Goal: Connect with others: Connect with others

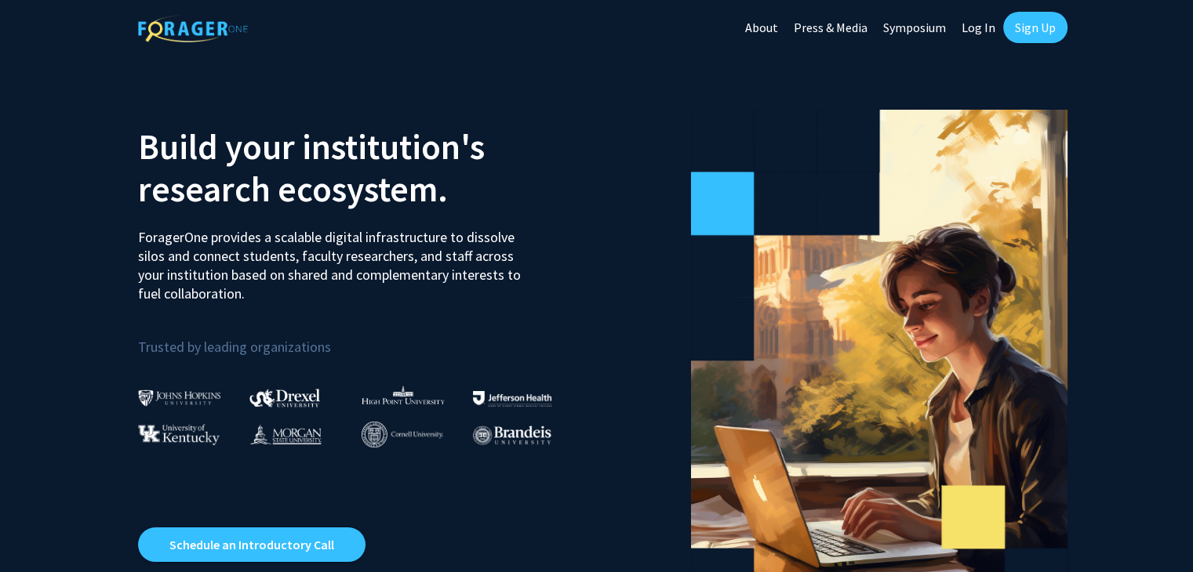
click at [1027, 31] on link "Sign Up" at bounding box center [1035, 27] width 64 height 31
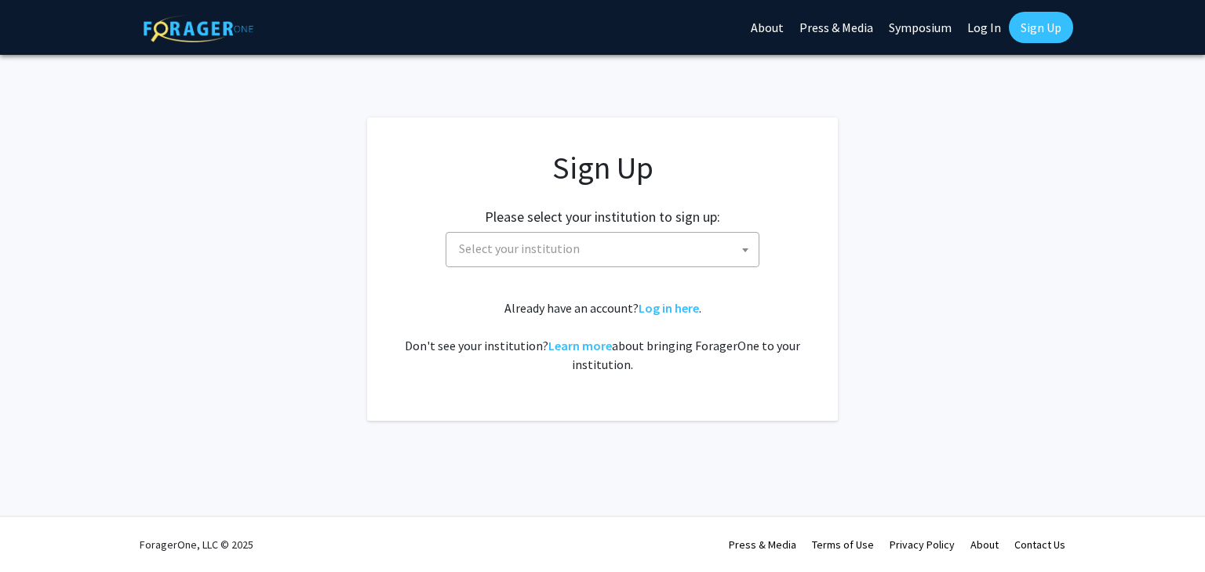
click at [609, 263] on span "Select your institution" at bounding box center [605, 249] width 306 height 32
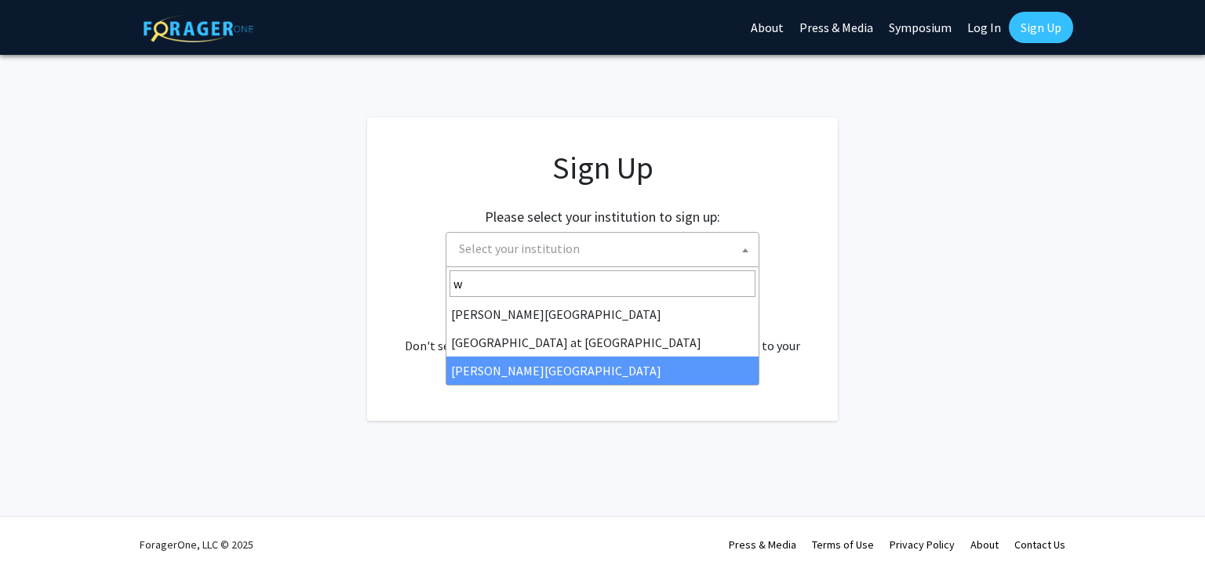
type input "w"
select select "21"
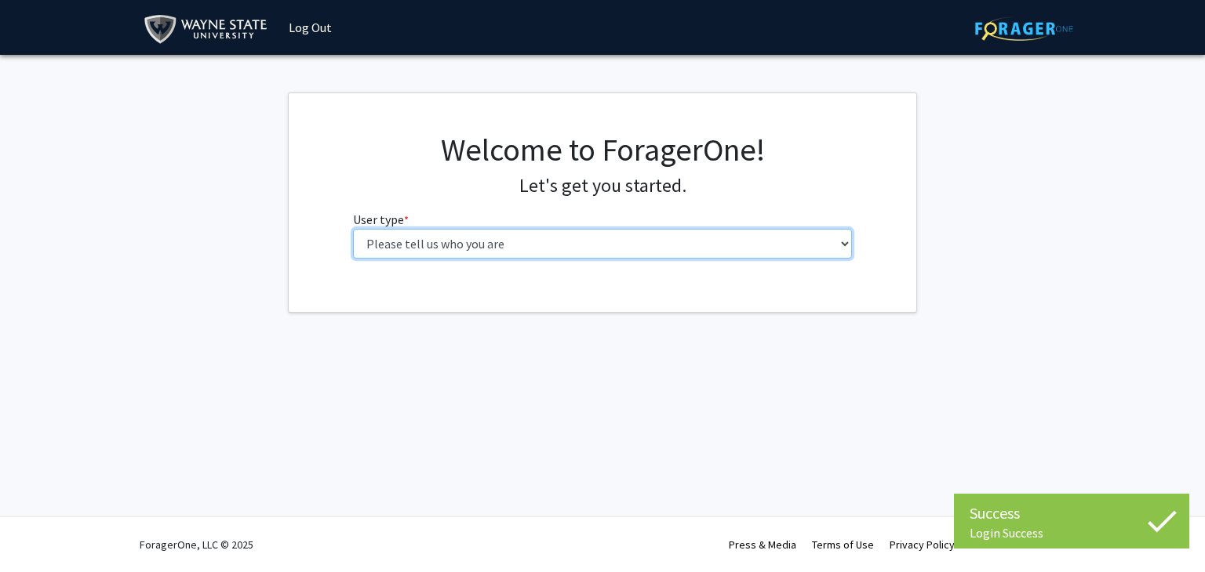
click at [454, 253] on select "Please tell us who you are Undergraduate Student Master's Student Doctoral Cand…" at bounding box center [603, 244] width 500 height 30
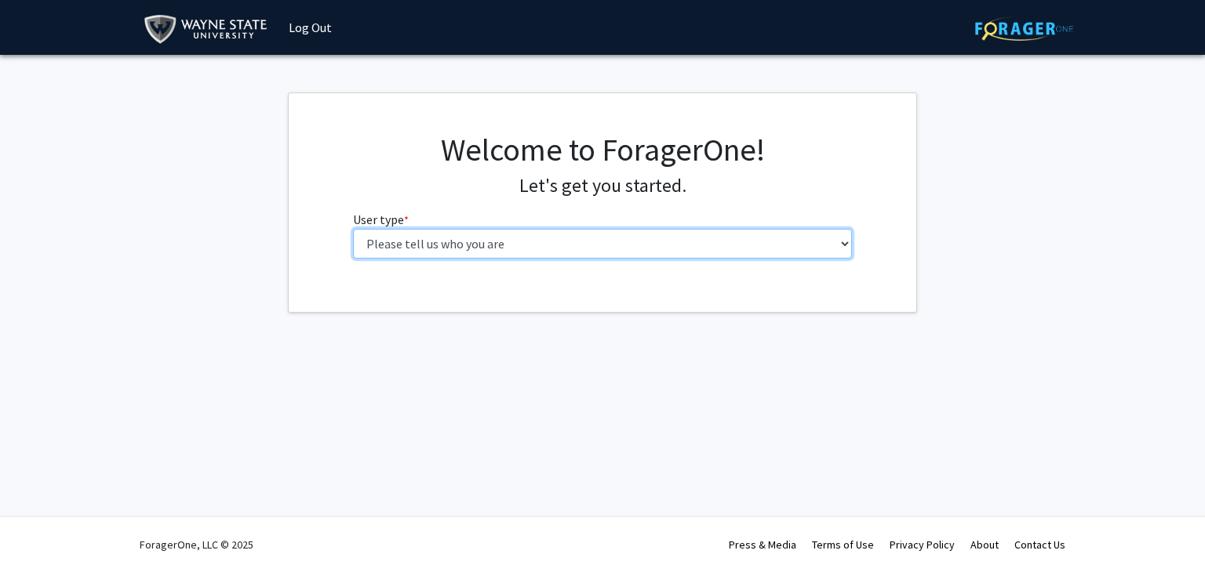
select select "1: undergrad"
click at [353, 229] on select "Please tell us who you are Undergraduate Student Master's Student Doctoral Cand…" at bounding box center [603, 244] width 500 height 30
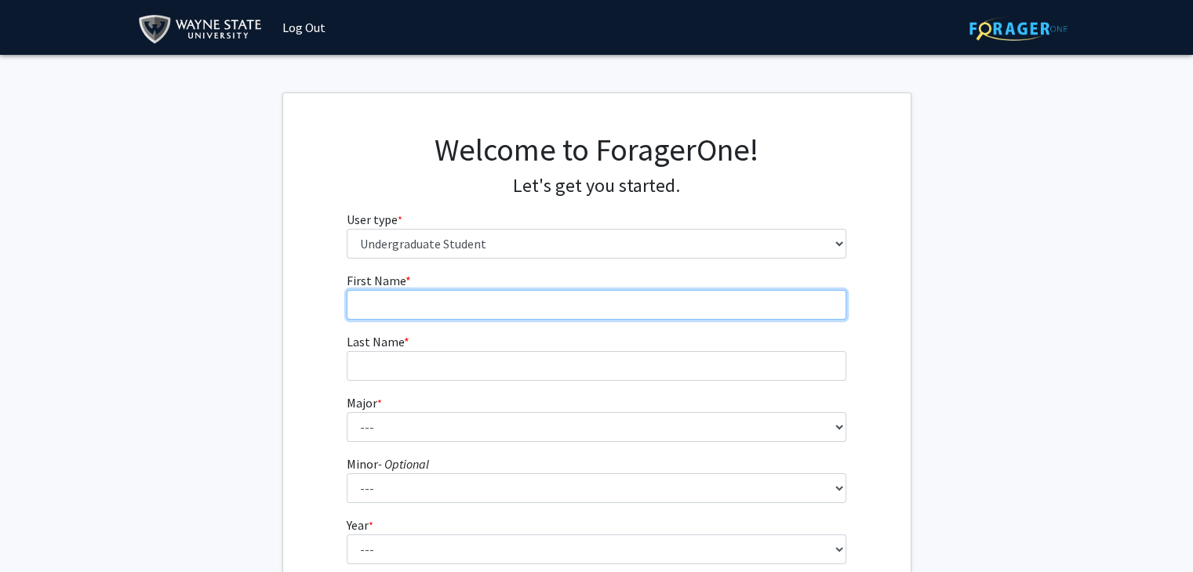
click at [475, 305] on input "First Name * required" at bounding box center [597, 305] width 500 height 30
type input "Salina"
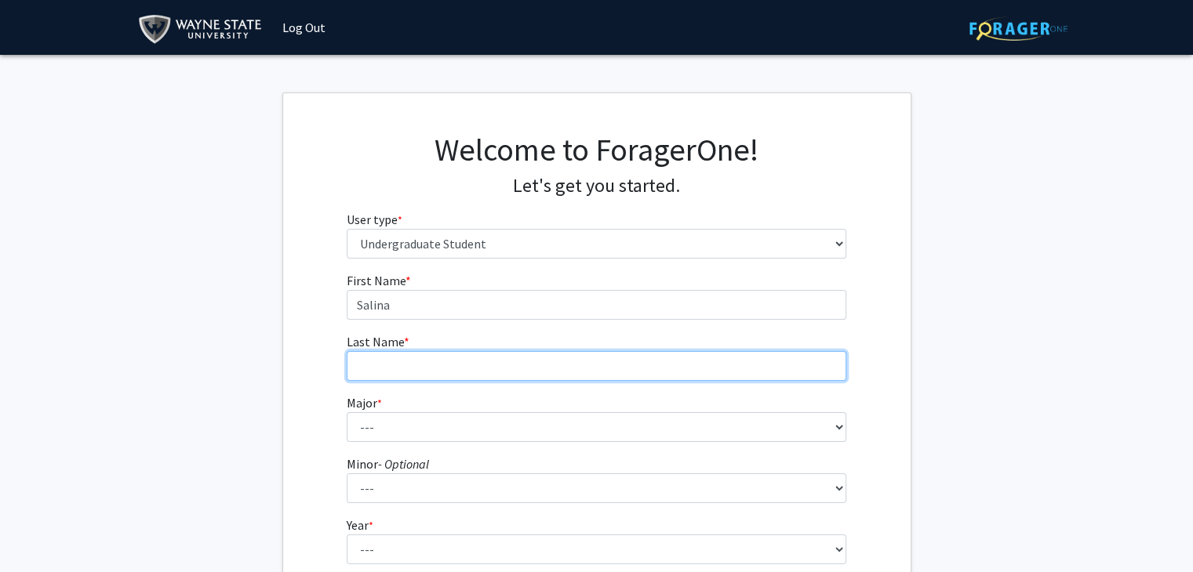
click at [478, 365] on input "Last Name * required" at bounding box center [597, 366] width 500 height 30
type input "Pandey"
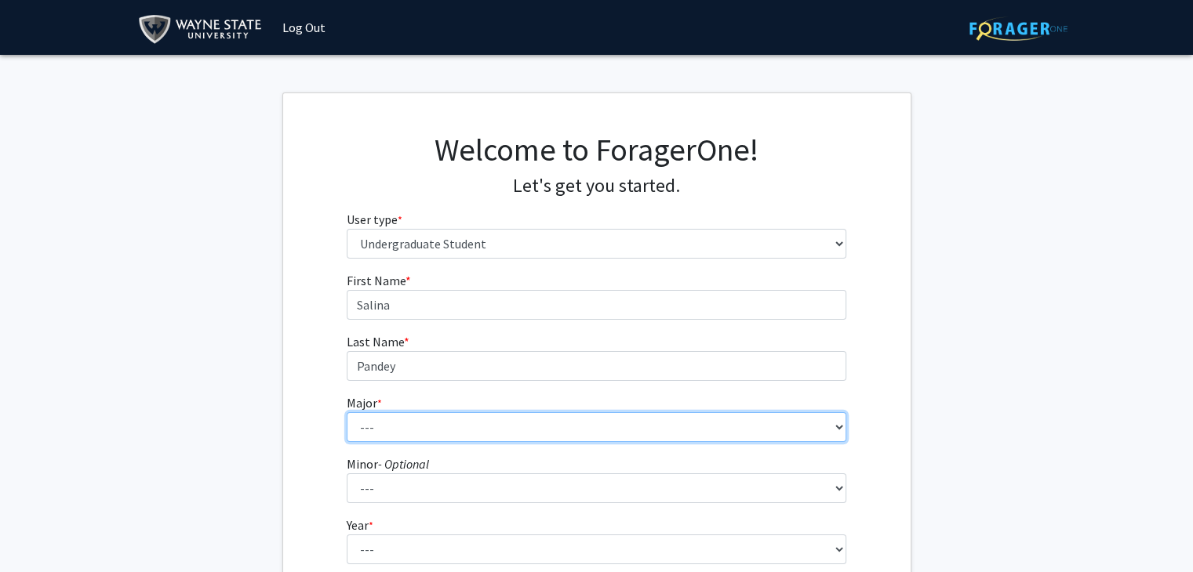
click at [460, 431] on select "--- Accounting African American Studies Anthropology Applied Behavior Analysis …" at bounding box center [597, 427] width 500 height 30
select select "12: 1792"
click at [347, 412] on select "--- Accounting African American Studies Anthropology Applied Behavior Analysis …" at bounding box center [597, 427] width 500 height 30
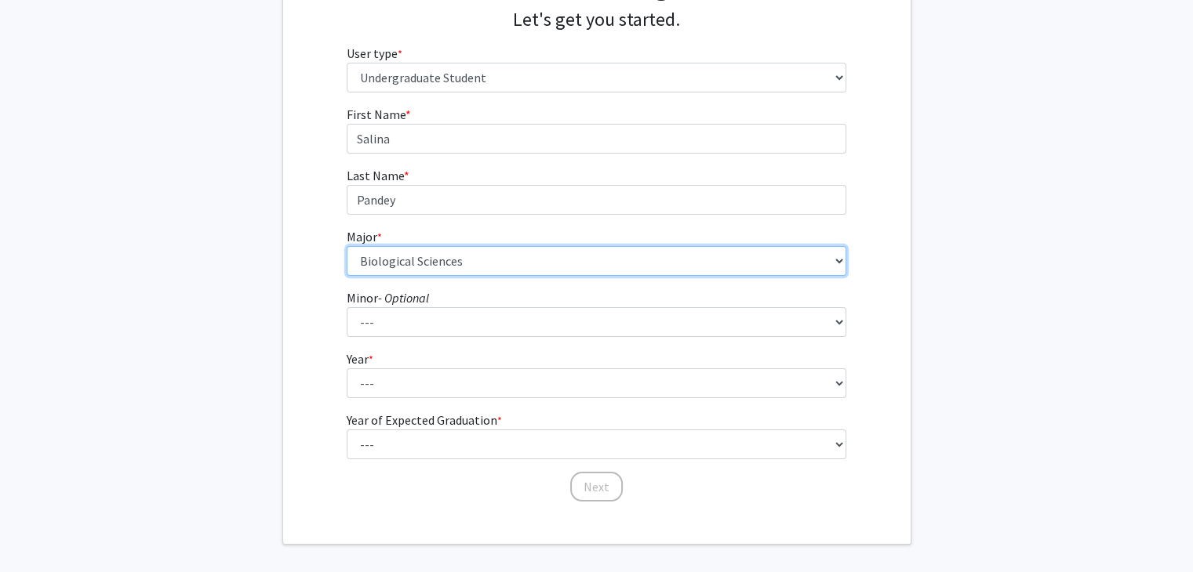
scroll to position [229, 0]
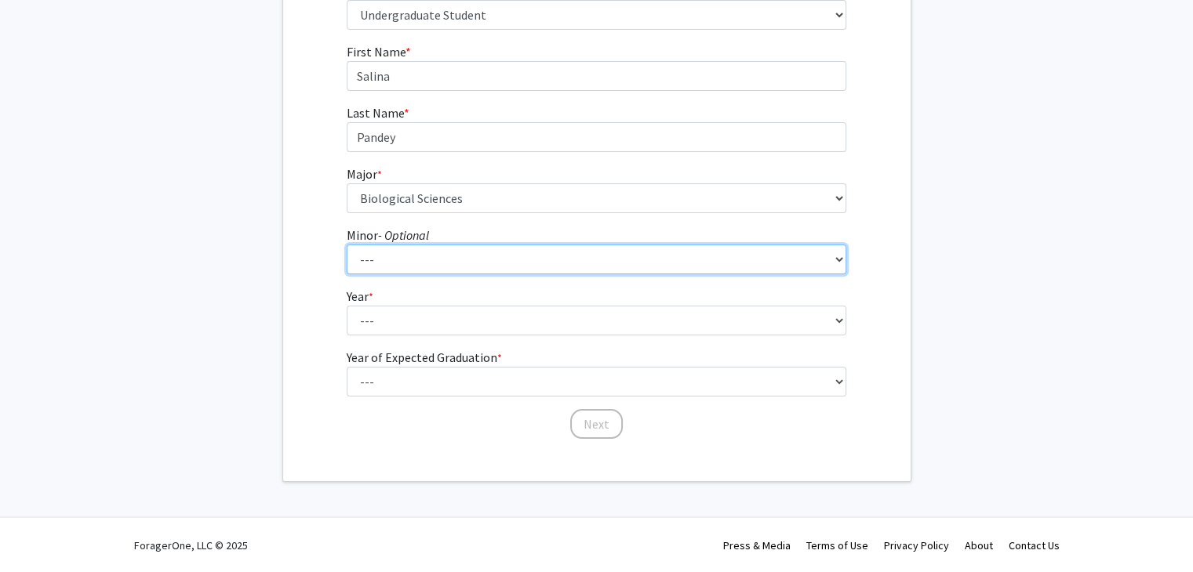
click at [461, 255] on select "--- African American Studies Africana Theatre and Dance Animation and Interacti…" at bounding box center [597, 260] width 500 height 30
select select "98: 1463"
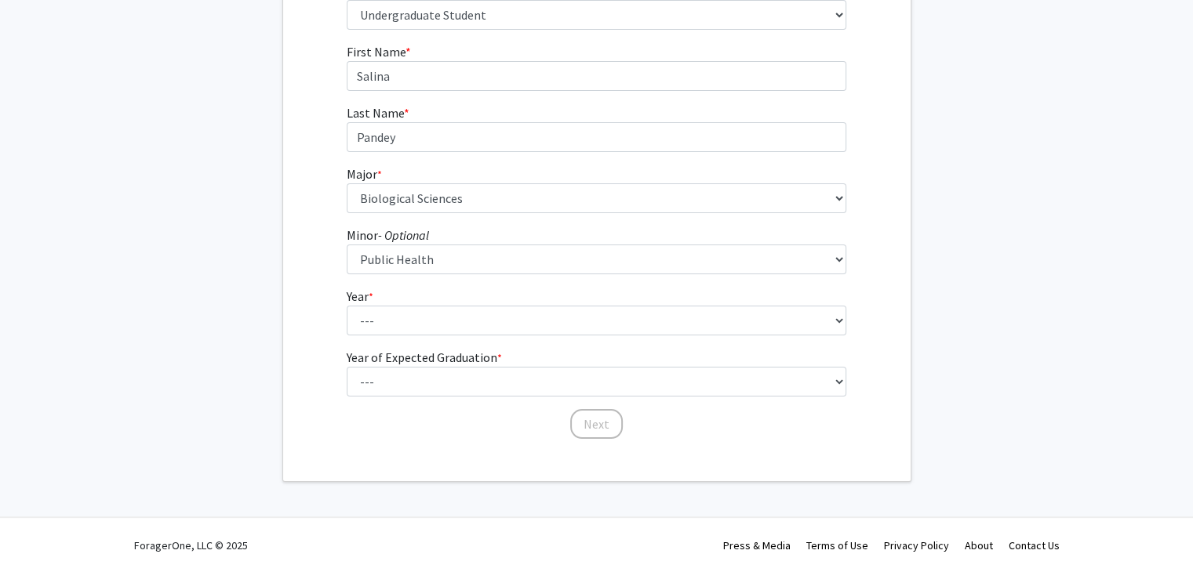
click at [506, 294] on fg-select "Year * required --- First-year Sophomore Junior Senior Postbaccalaureate Certif…" at bounding box center [597, 311] width 500 height 49
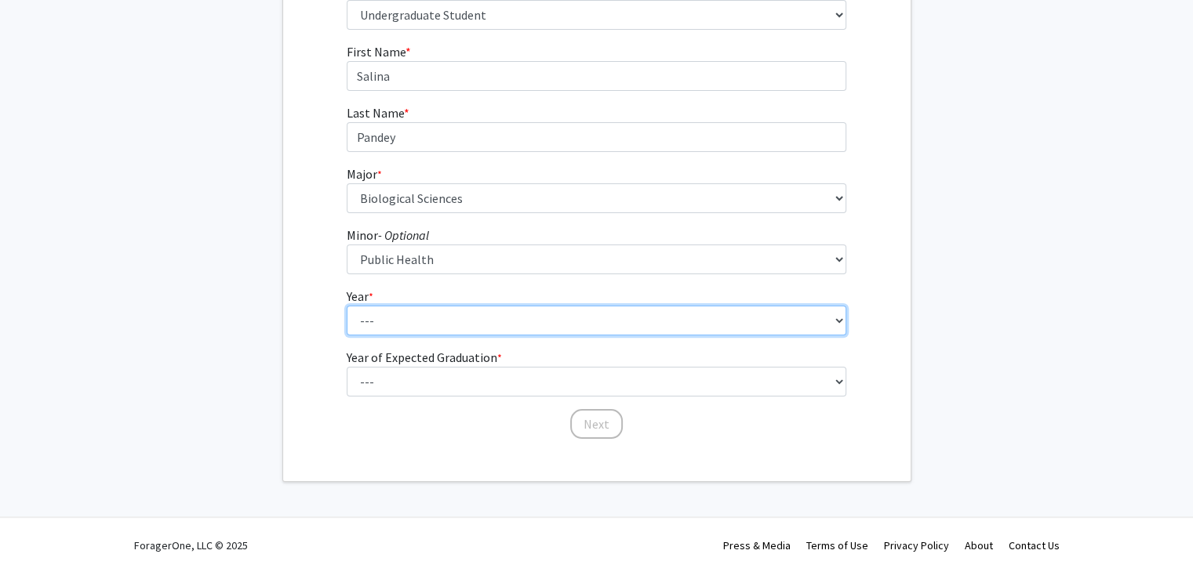
click at [524, 323] on select "--- First-year Sophomore Junior Senior Postbaccalaureate Certificate" at bounding box center [597, 321] width 500 height 30
select select "1: first-year"
click at [347, 306] on select "--- First-year Sophomore Junior Senior Postbaccalaureate Certificate" at bounding box center [597, 321] width 500 height 30
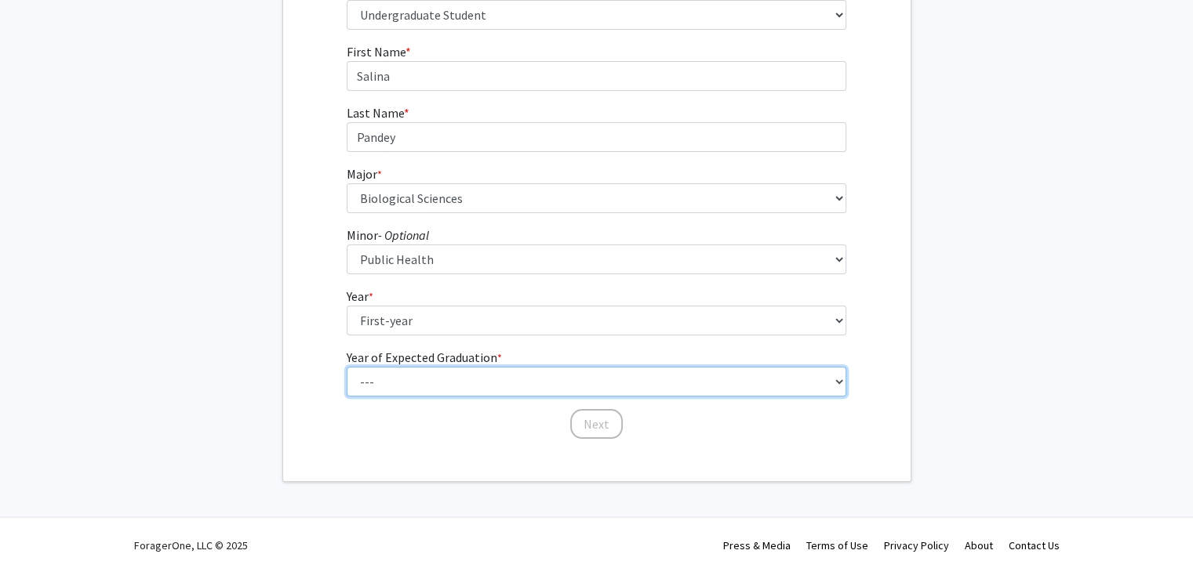
click at [532, 377] on select "--- 2025 2026 2027 2028 2029 2030 2031 2032 2033 2034" at bounding box center [597, 382] width 500 height 30
select select "5: 2029"
click at [347, 367] on select "--- 2025 2026 2027 2028 2029 2030 2031 2032 2033 2034" at bounding box center [597, 382] width 500 height 30
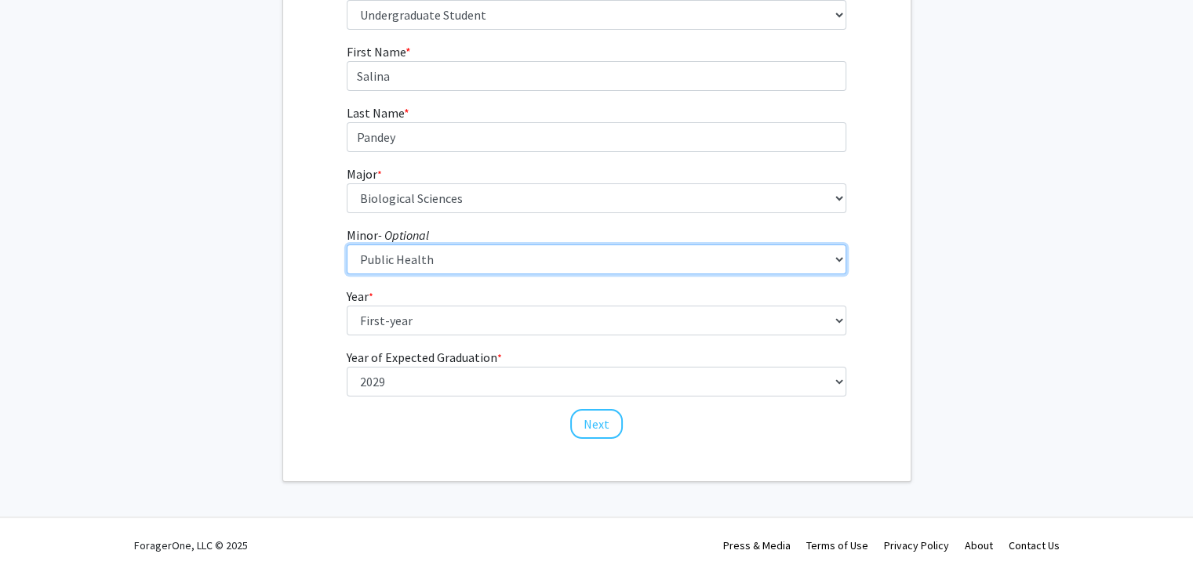
click at [475, 252] on select "--- African American Studies Africana Theatre and Dance Animation and Interacti…" at bounding box center [597, 260] width 500 height 30
select select "0: null"
click at [347, 245] on select "--- African American Studies Africana Theatre and Dance Animation and Interacti…" at bounding box center [597, 260] width 500 height 30
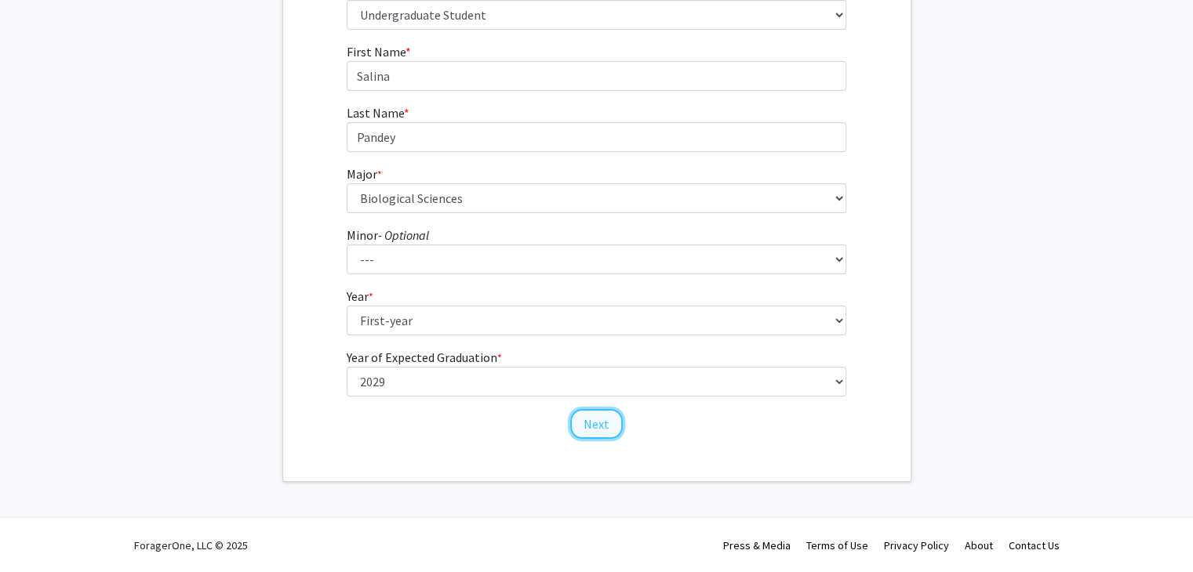
click at [587, 419] on button "Next" at bounding box center [596, 424] width 53 height 30
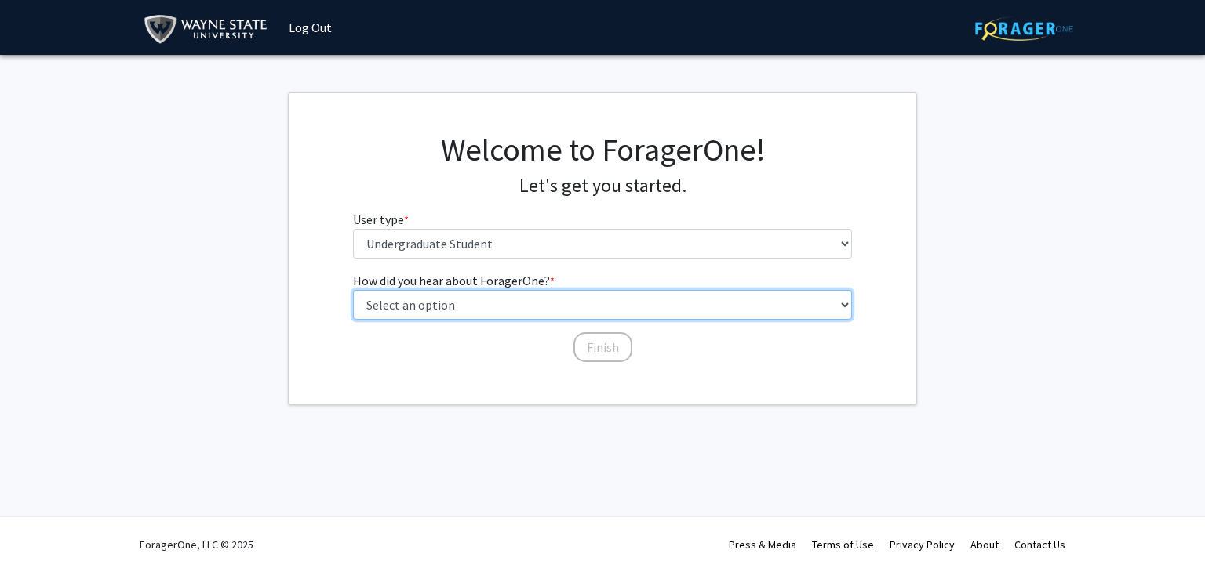
click at [549, 318] on select "Select an option Peer/student recommendation Faculty/staff recommendation Unive…" at bounding box center [603, 305] width 500 height 30
select select "4: university_email"
click at [353, 290] on select "Select an option Peer/student recommendation Faculty/staff recommendation Unive…" at bounding box center [603, 305] width 500 height 30
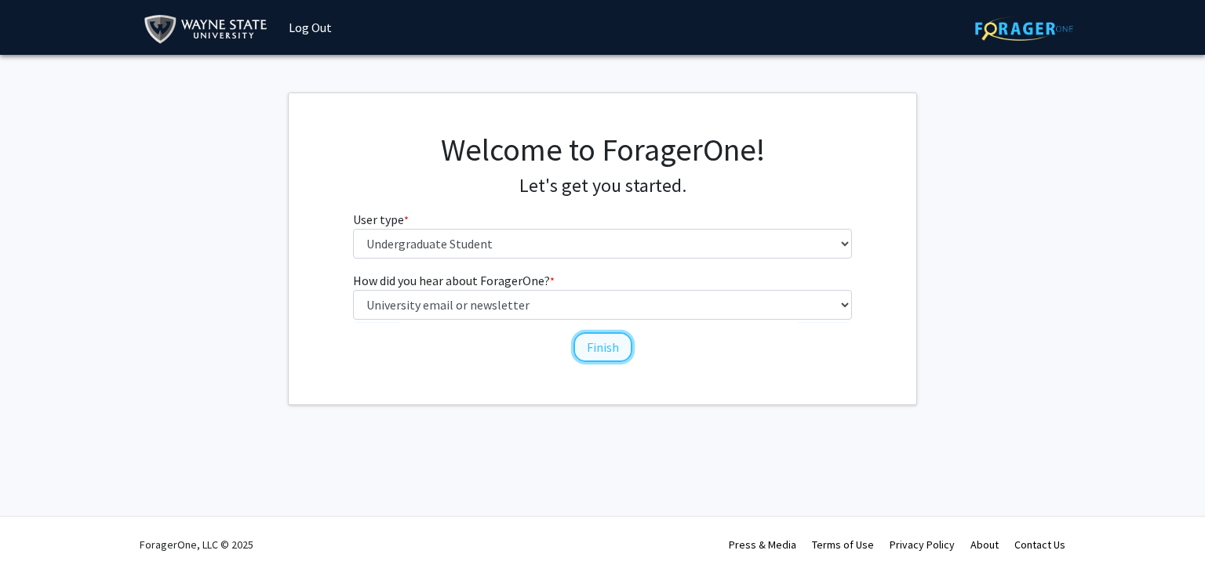
click at [595, 354] on button "Finish" at bounding box center [602, 347] width 59 height 30
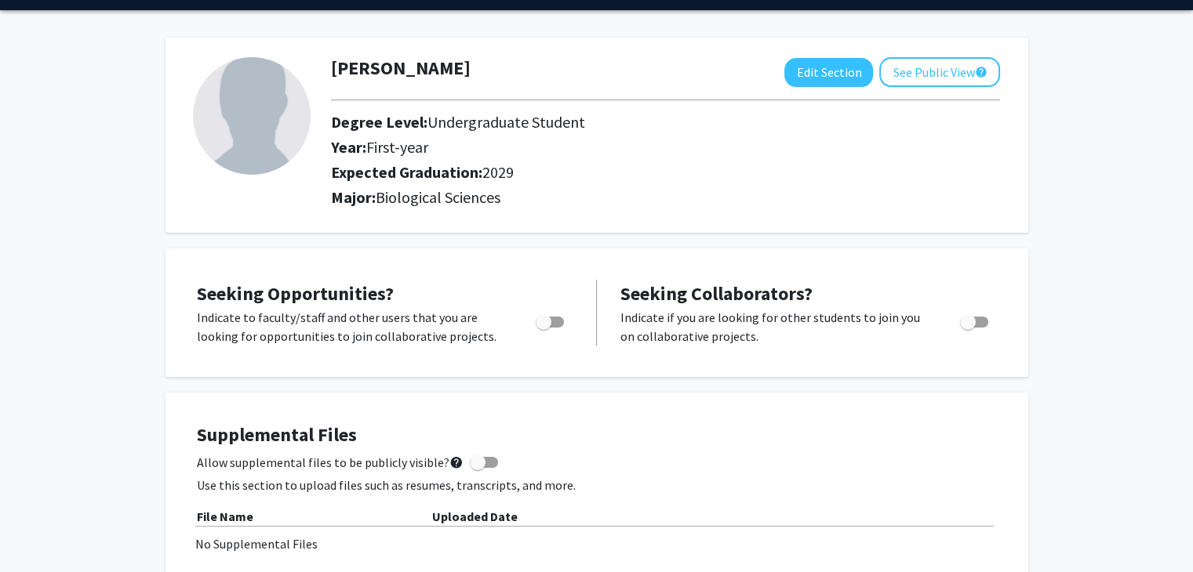
scroll to position [49, 0]
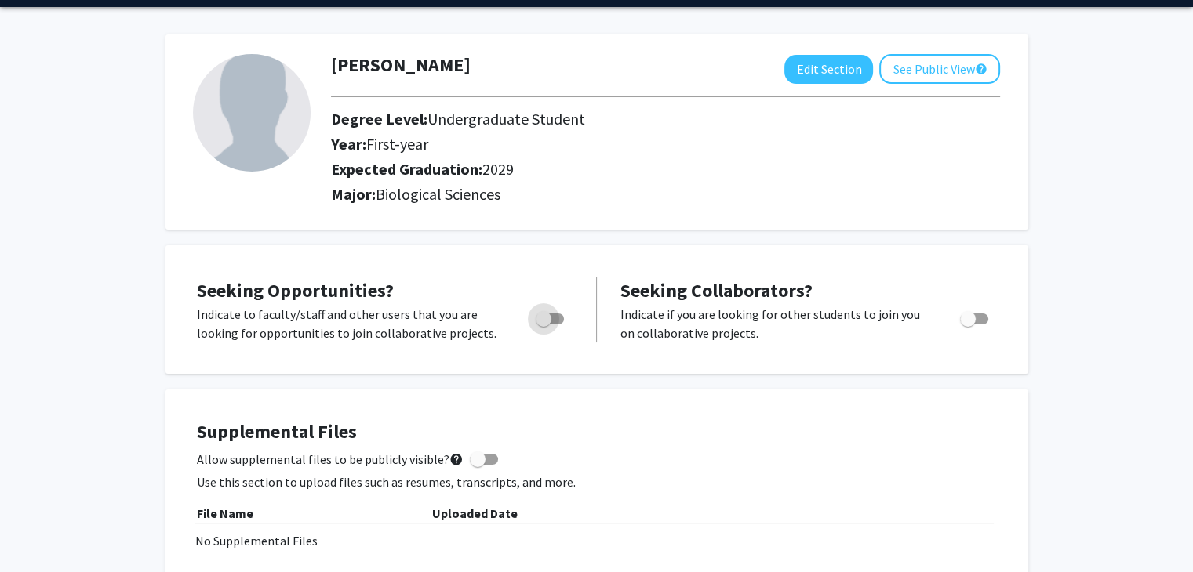
click at [542, 314] on span "Toggle" at bounding box center [544, 319] width 16 height 16
click at [543, 325] on input "Are you actively seeking opportunities?" at bounding box center [543, 325] width 1 height 1
checkbox input "true"
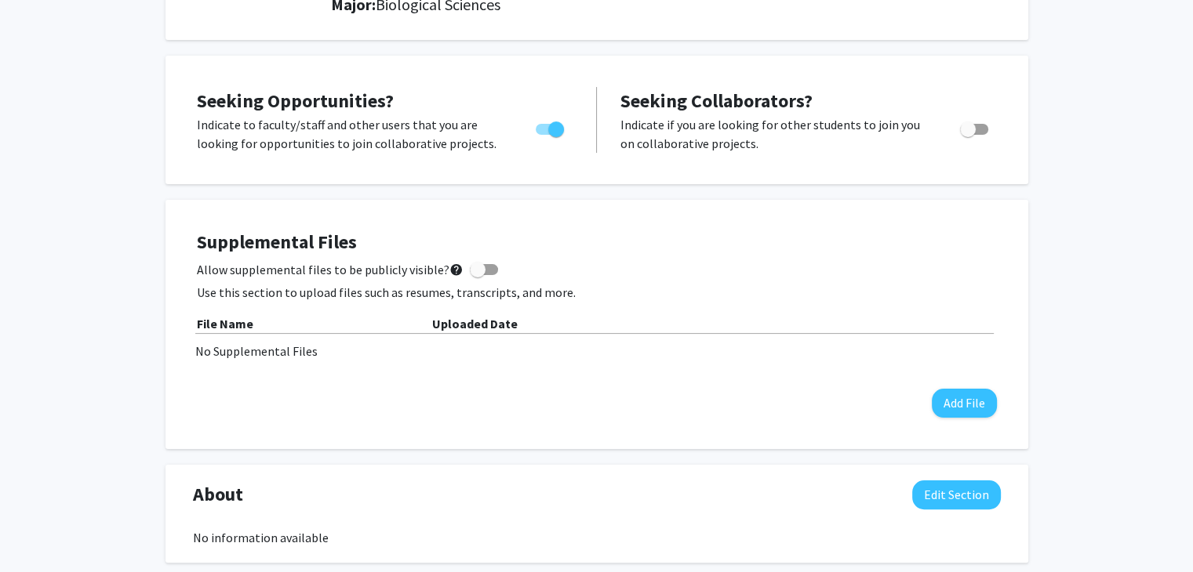
scroll to position [0, 0]
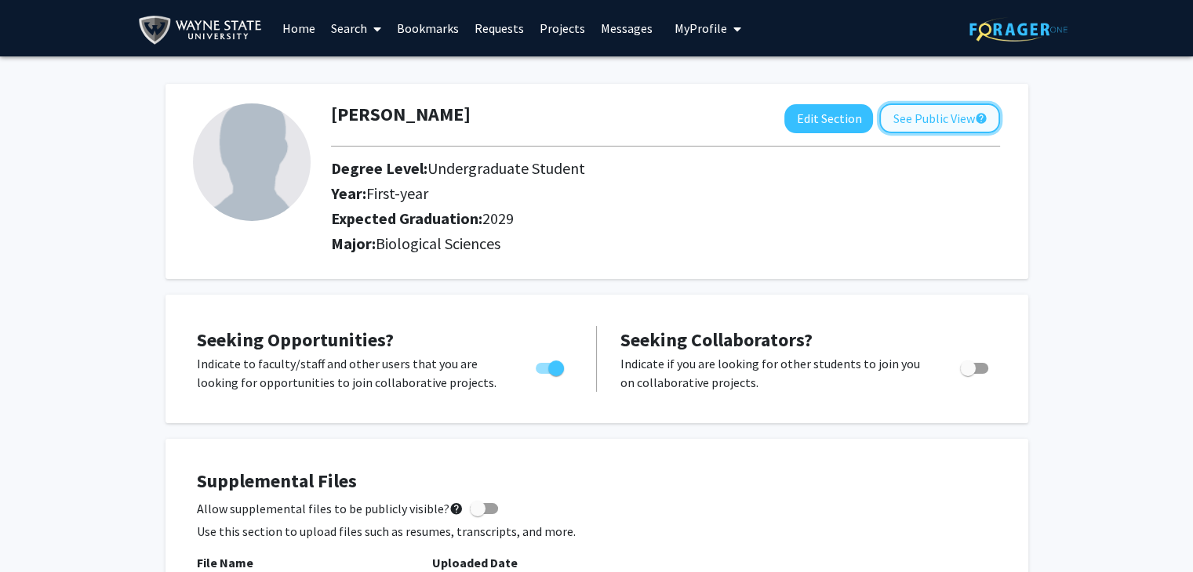
click at [956, 125] on button "See Public View help" at bounding box center [939, 119] width 121 height 30
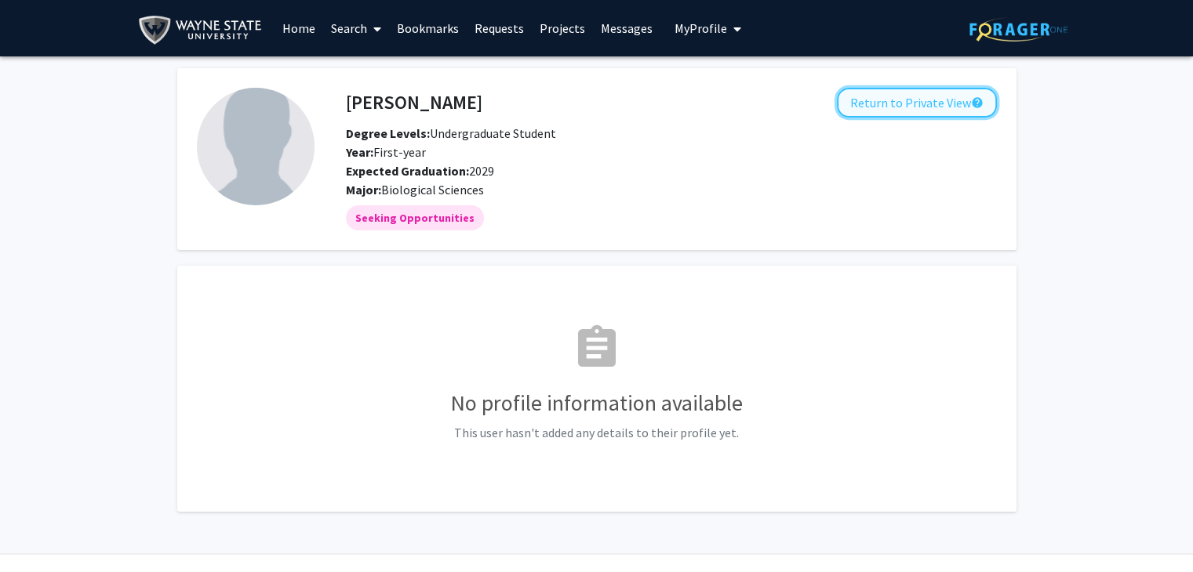
click at [962, 100] on button "Return to Private View help" at bounding box center [917, 103] width 160 height 30
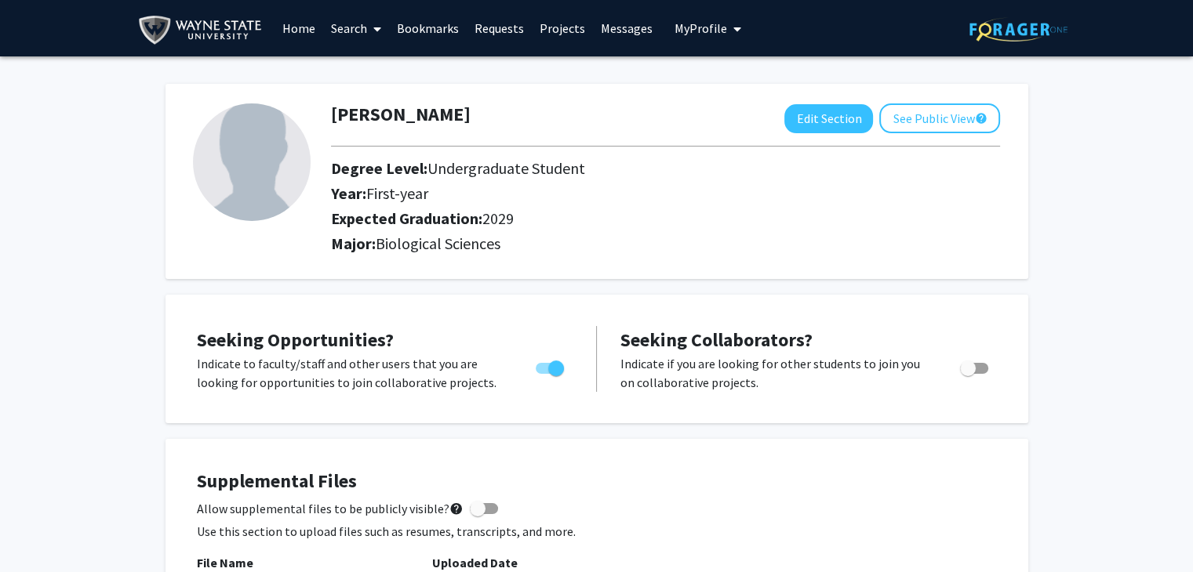
click at [358, 30] on link "Search" at bounding box center [356, 28] width 66 height 55
click at [412, 76] on span "Faculty/Staff" at bounding box center [380, 71] width 115 height 31
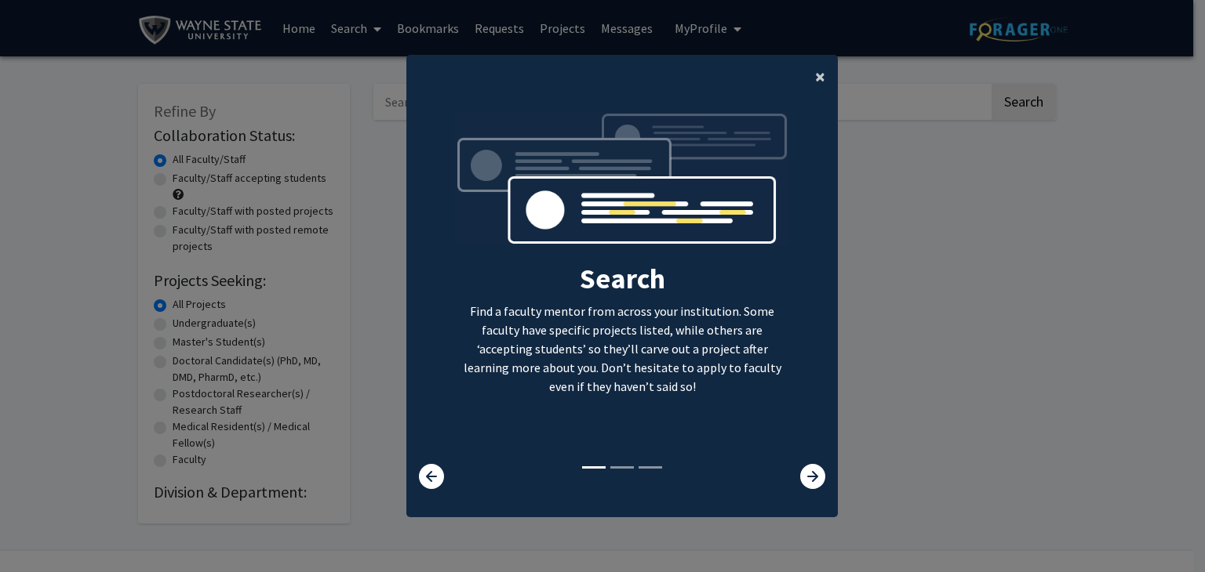
click at [815, 70] on span "×" at bounding box center [820, 76] width 10 height 24
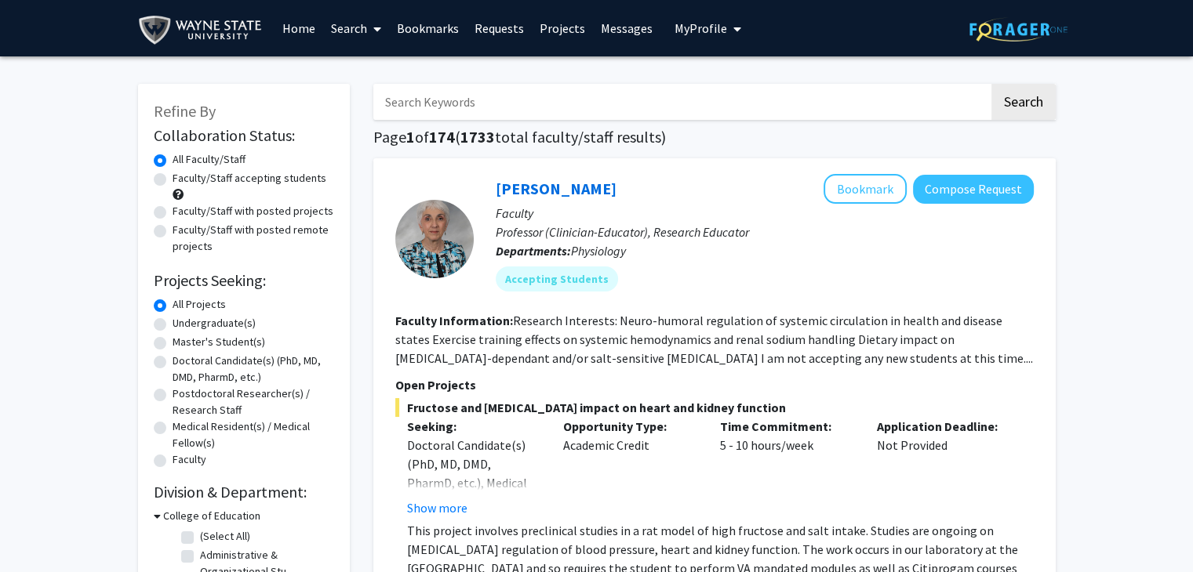
click at [173, 323] on label "Undergraduate(s)" at bounding box center [214, 323] width 83 height 16
click at [173, 323] on input "Undergraduate(s)" at bounding box center [178, 320] width 10 height 10
radio input "true"
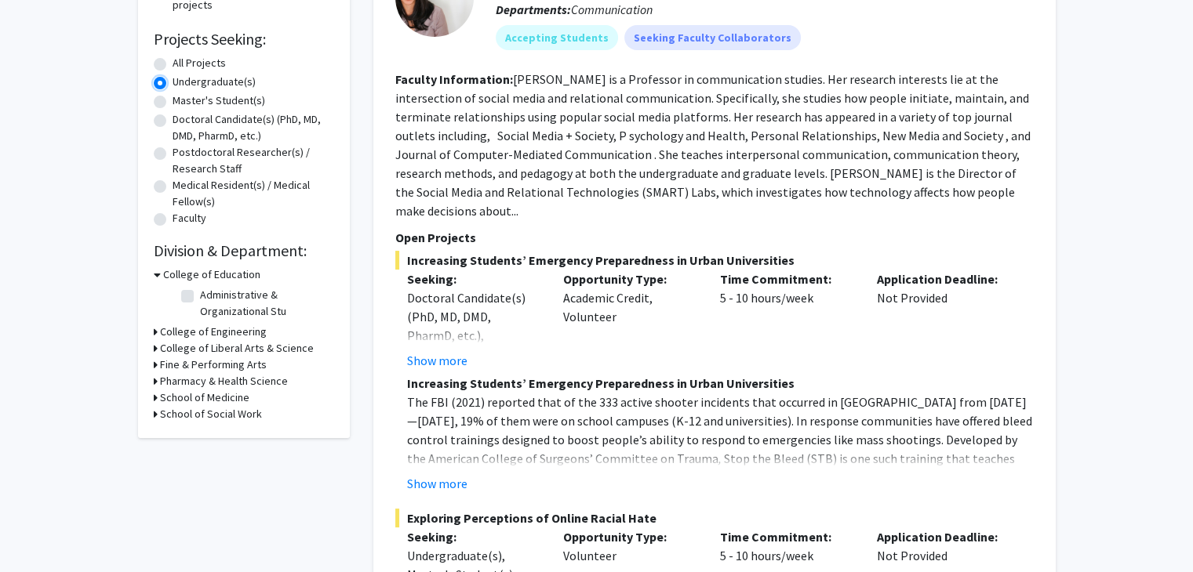
scroll to position [263, 0]
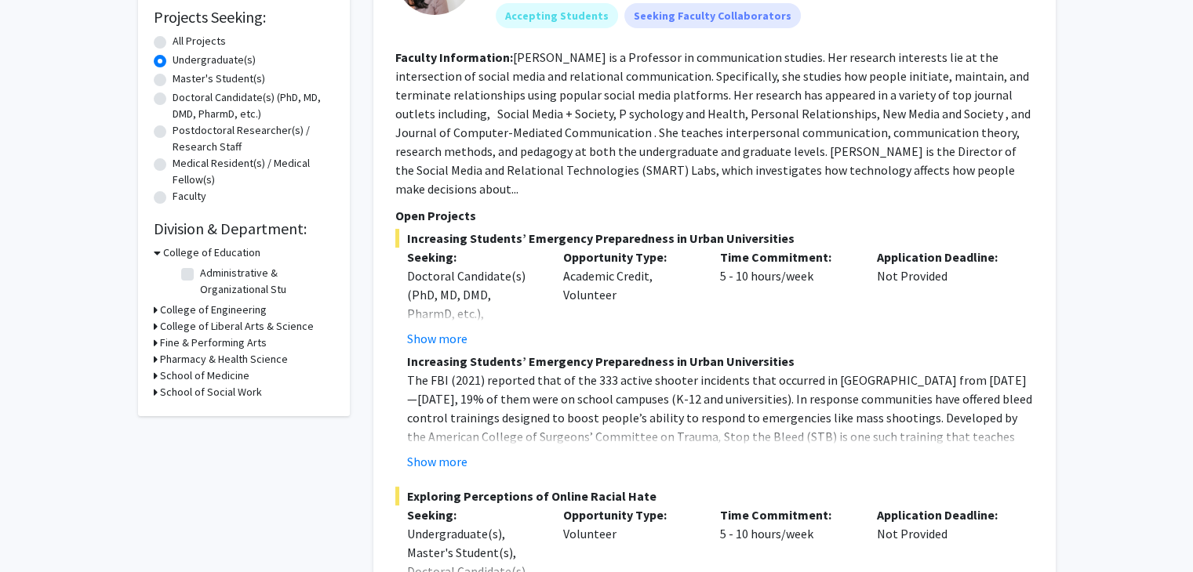
click at [229, 368] on h3 "School of Medicine" at bounding box center [204, 376] width 89 height 16
click at [200, 392] on label "Obstetrics/Gynecology" at bounding box center [255, 396] width 111 height 16
click at [200, 392] on input "Obstetrics/Gynecology" at bounding box center [205, 393] width 10 height 10
checkbox input "true"
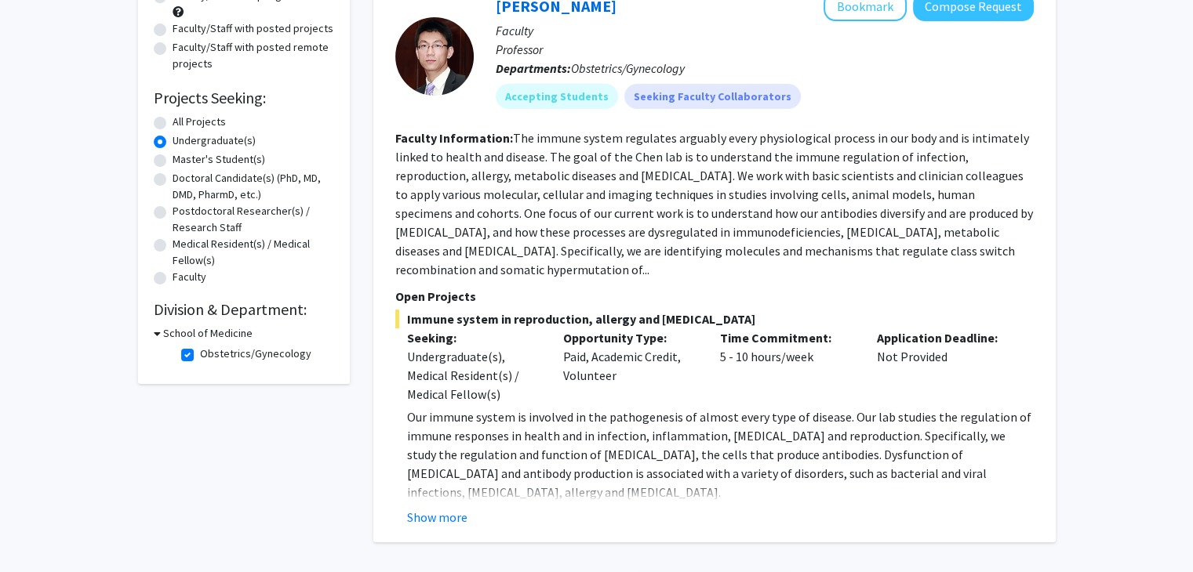
scroll to position [181, 0]
click at [200, 352] on label "Obstetrics/Gynecology" at bounding box center [255, 355] width 111 height 16
click at [200, 352] on input "Obstetrics/Gynecology" at bounding box center [205, 352] width 10 height 10
checkbox input "false"
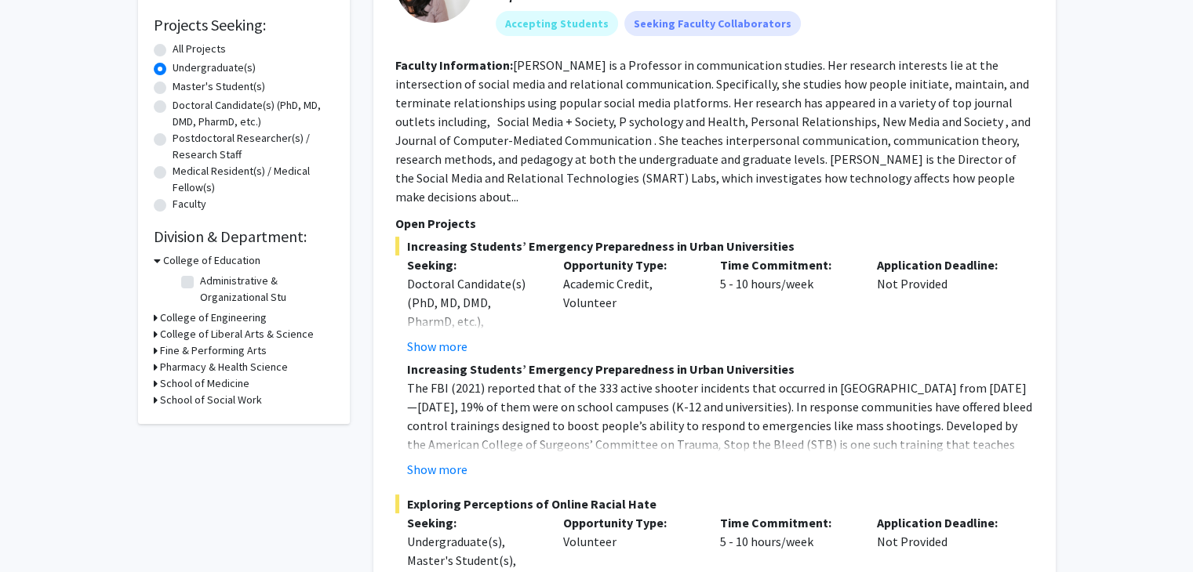
scroll to position [257, 0]
click at [231, 311] on h3 "College of Engineering" at bounding box center [213, 316] width 107 height 16
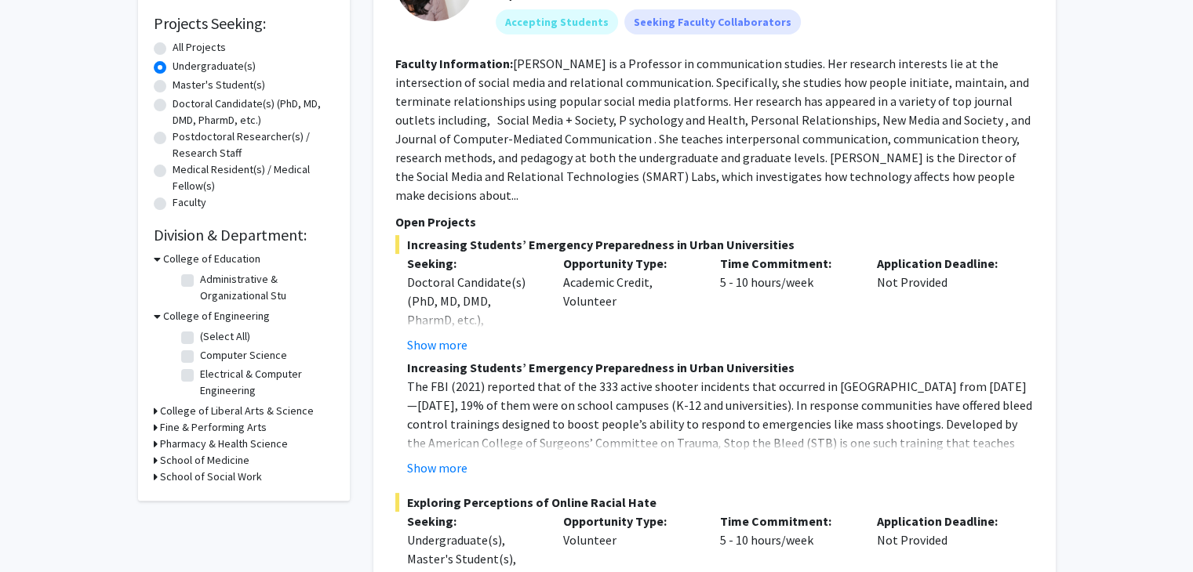
click at [231, 311] on h3 "College of Engineering" at bounding box center [216, 316] width 107 height 16
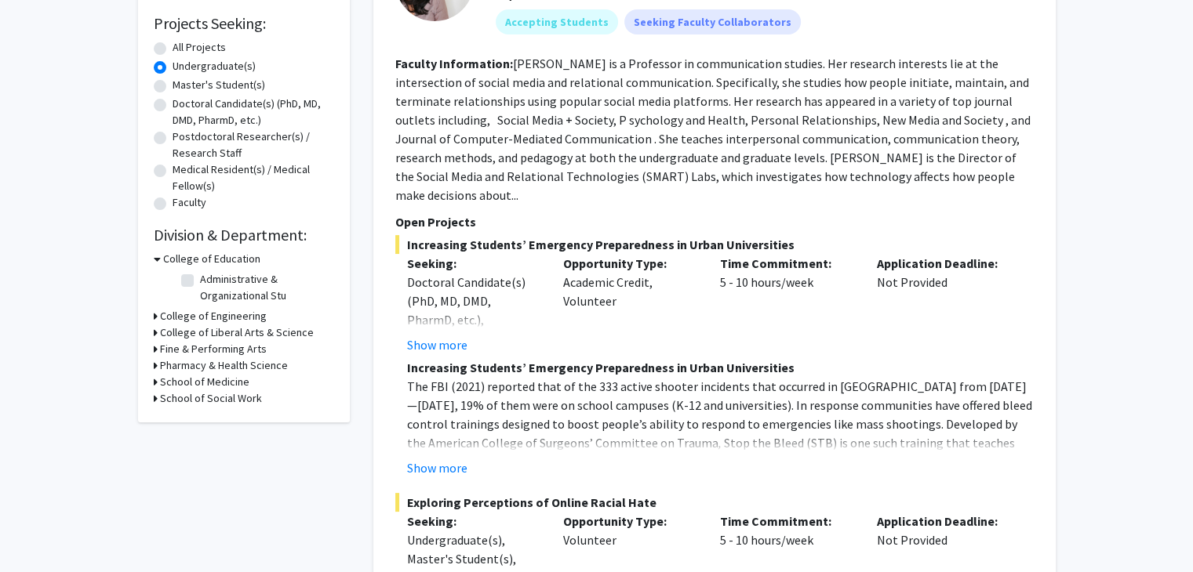
click at [196, 261] on h3 "College of Education" at bounding box center [211, 259] width 97 height 16
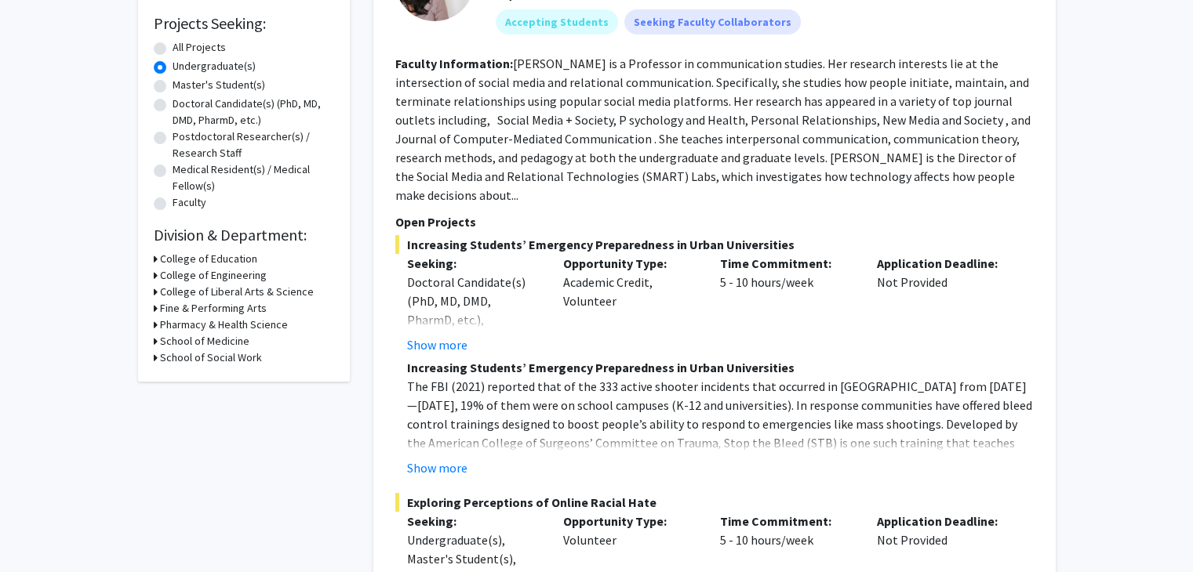
click at [208, 289] on h3 "College of Liberal Arts & Science" at bounding box center [237, 292] width 154 height 16
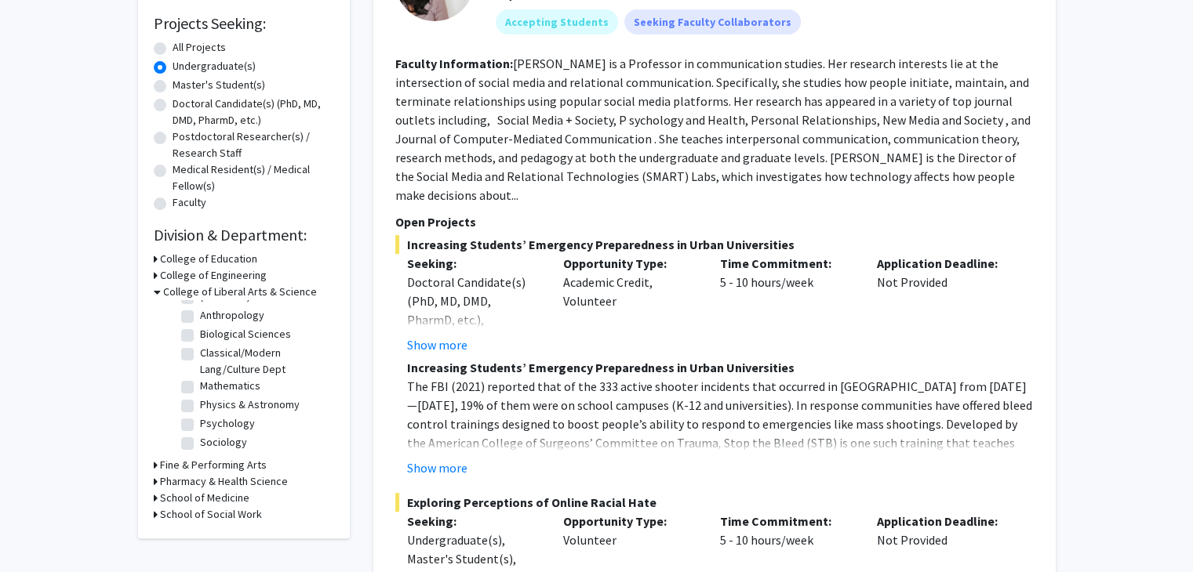
scroll to position [0, 0]
click at [210, 478] on h3 "Pharmacy & Health Science" at bounding box center [224, 482] width 128 height 16
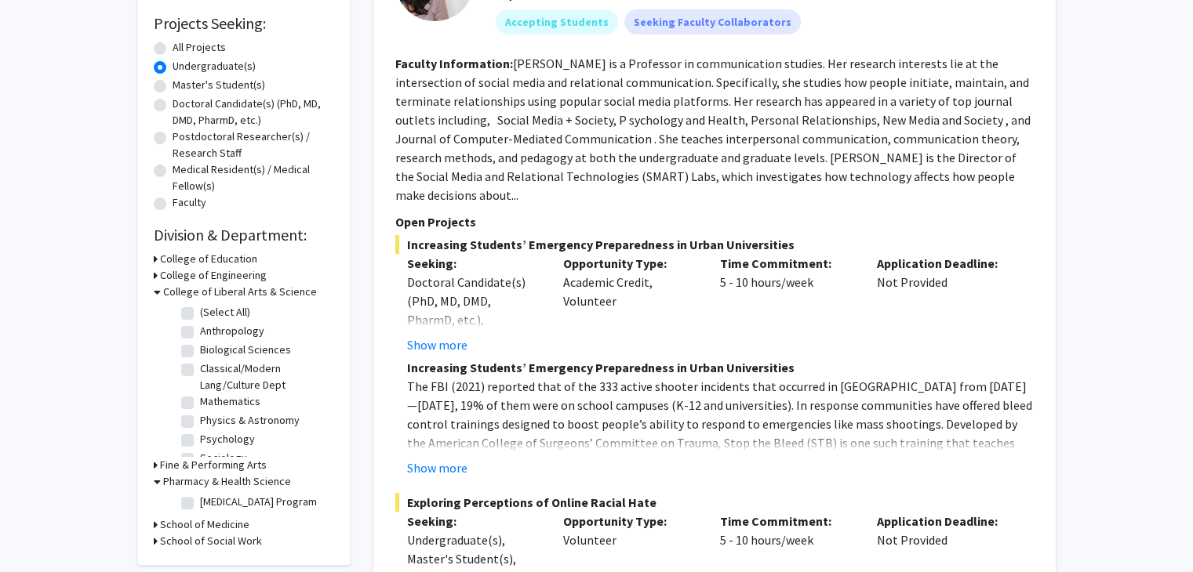
click at [210, 478] on h3 "Pharmacy & Health Science" at bounding box center [227, 482] width 128 height 16
click at [223, 493] on h3 "School of Medicine" at bounding box center [204, 498] width 89 height 16
click at [223, 493] on h3 "School of Medicine" at bounding box center [207, 498] width 89 height 16
click at [238, 511] on h3 "School of Social Work" at bounding box center [211, 515] width 102 height 16
click at [238, 511] on h3 "School of Social Work" at bounding box center [214, 515] width 102 height 16
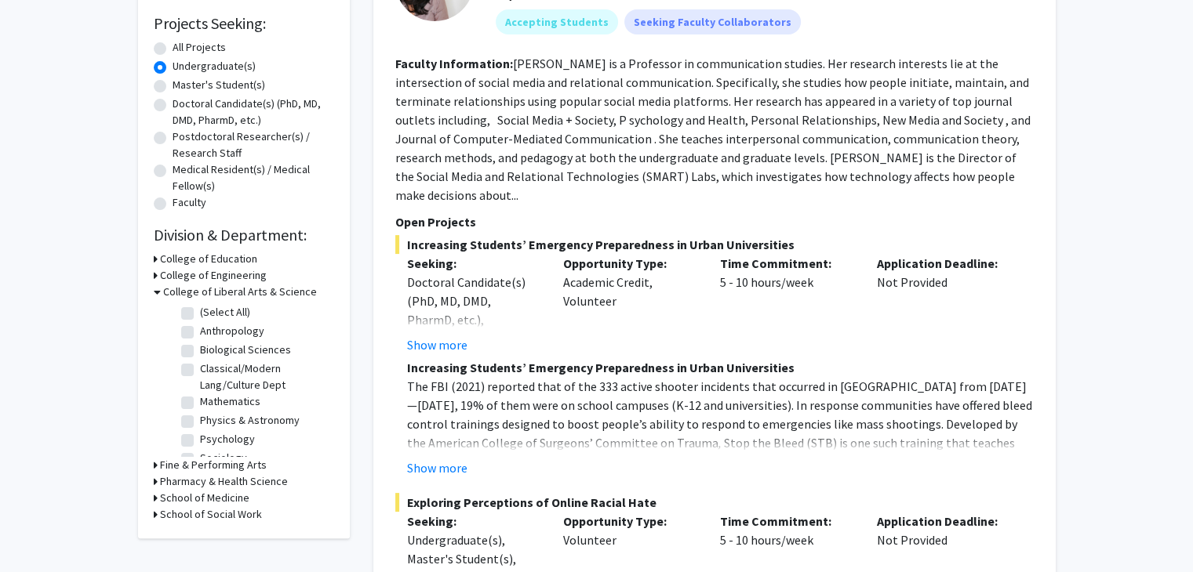
click at [200, 312] on label "(Select All)" at bounding box center [225, 312] width 50 height 16
click at [200, 312] on input "(Select All)" at bounding box center [205, 309] width 10 height 10
checkbox input "true"
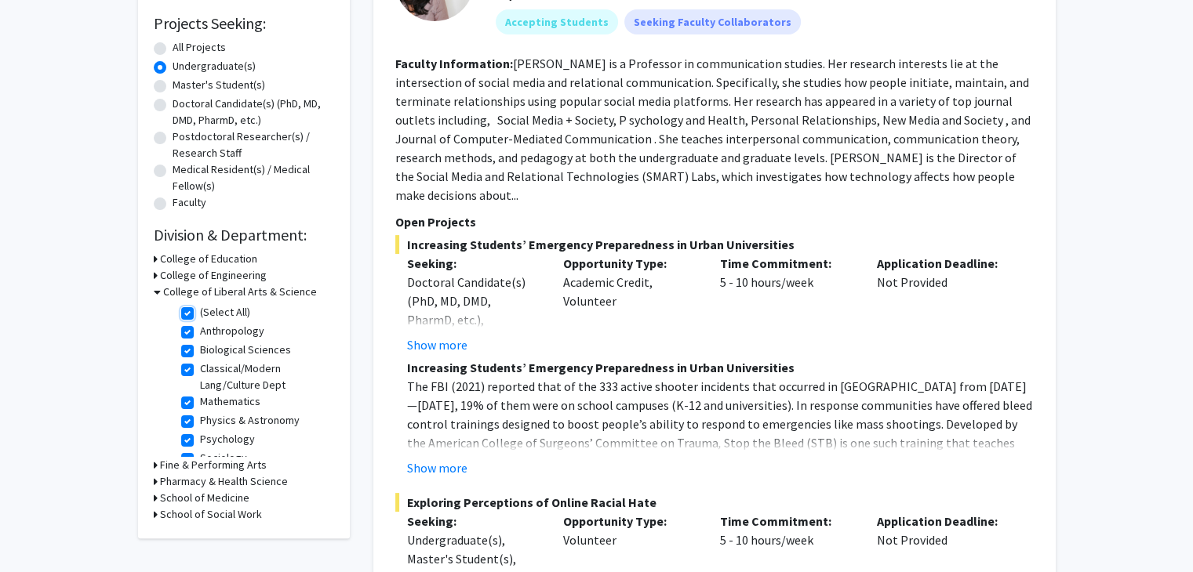
checkbox input "true"
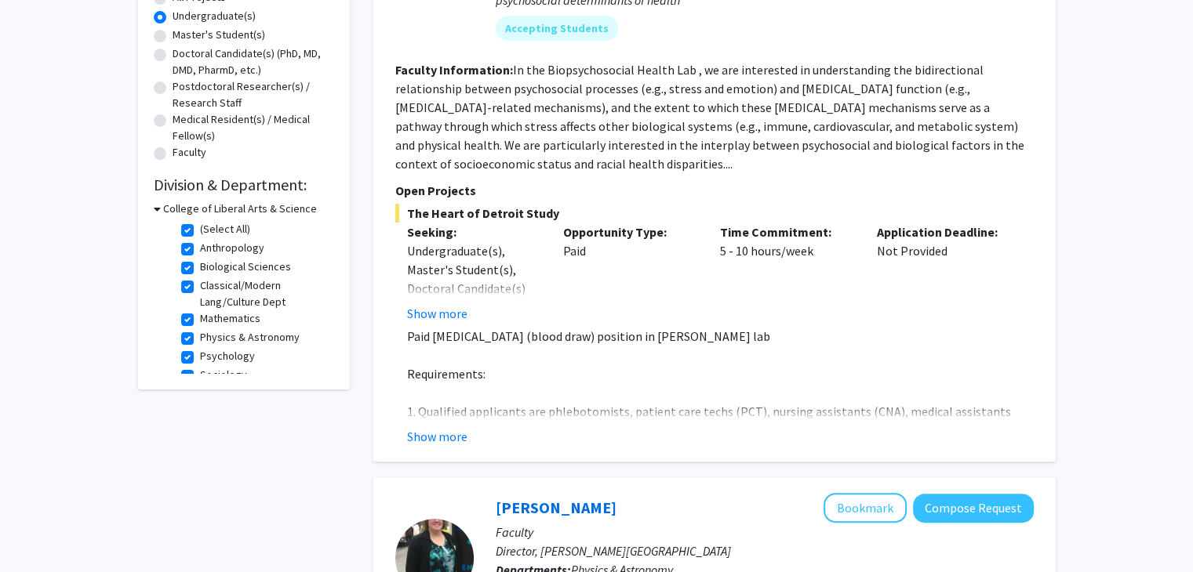
scroll to position [322, 0]
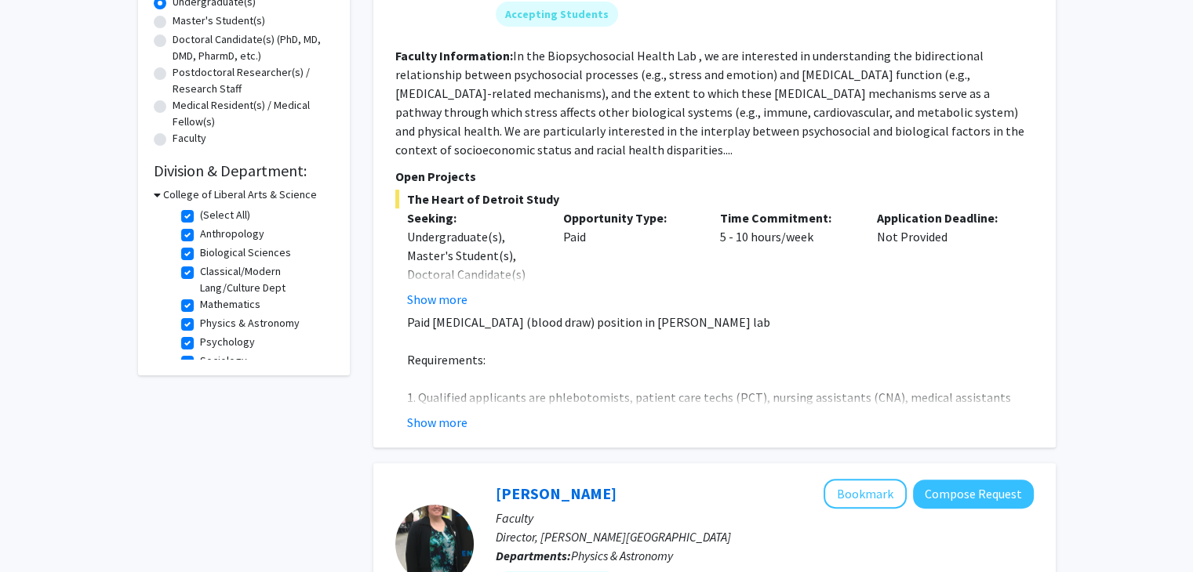
click at [200, 236] on label "Anthropology" at bounding box center [232, 234] width 64 height 16
click at [200, 236] on input "Anthropology" at bounding box center [205, 231] width 10 height 10
checkbox input "false"
checkbox input "true"
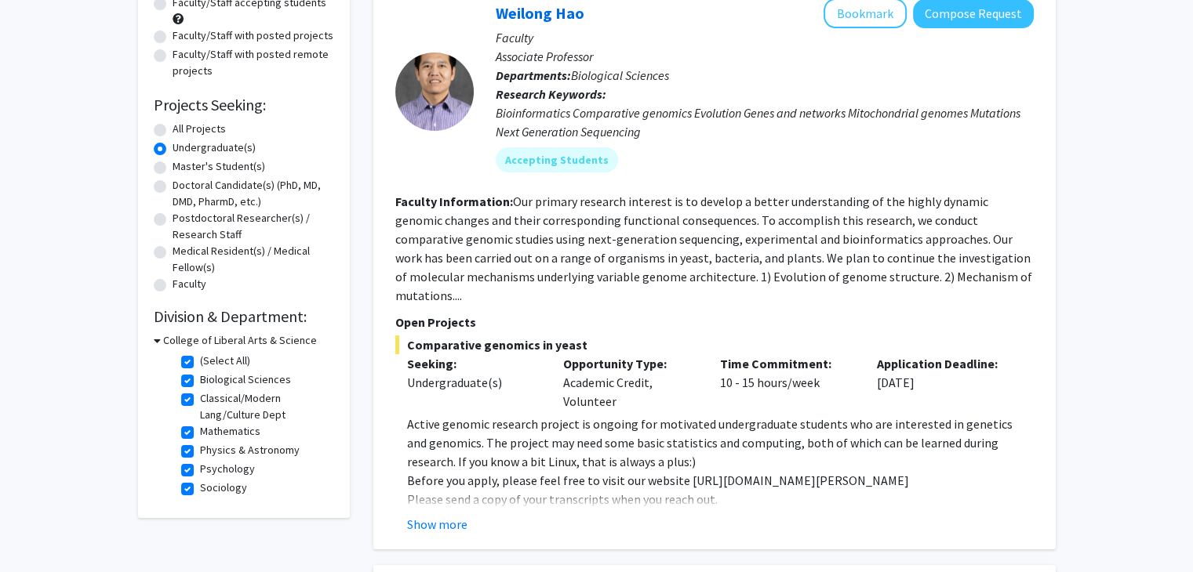
scroll to position [177, 0]
click at [200, 378] on label "Biological Sciences" at bounding box center [245, 378] width 91 height 16
click at [200, 378] on input "Biological Sciences" at bounding box center [205, 375] width 10 height 10
checkbox input "false"
checkbox input "true"
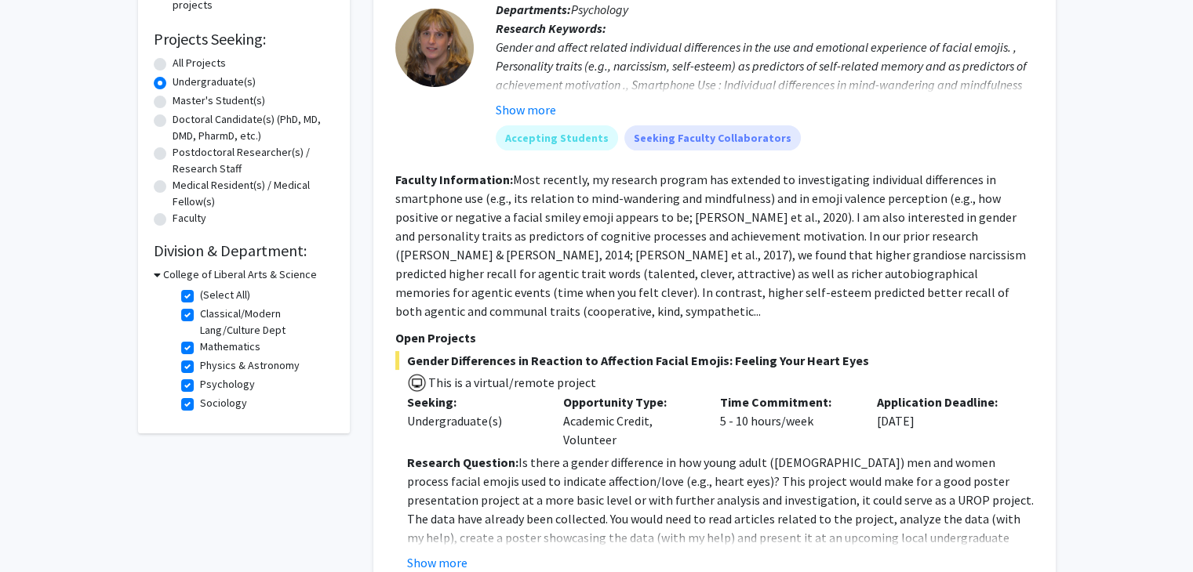
scroll to position [242, 0]
click at [200, 292] on label "(Select All)" at bounding box center [225, 295] width 50 height 16
click at [200, 292] on input "(Select All)" at bounding box center [205, 292] width 10 height 10
checkbox input "false"
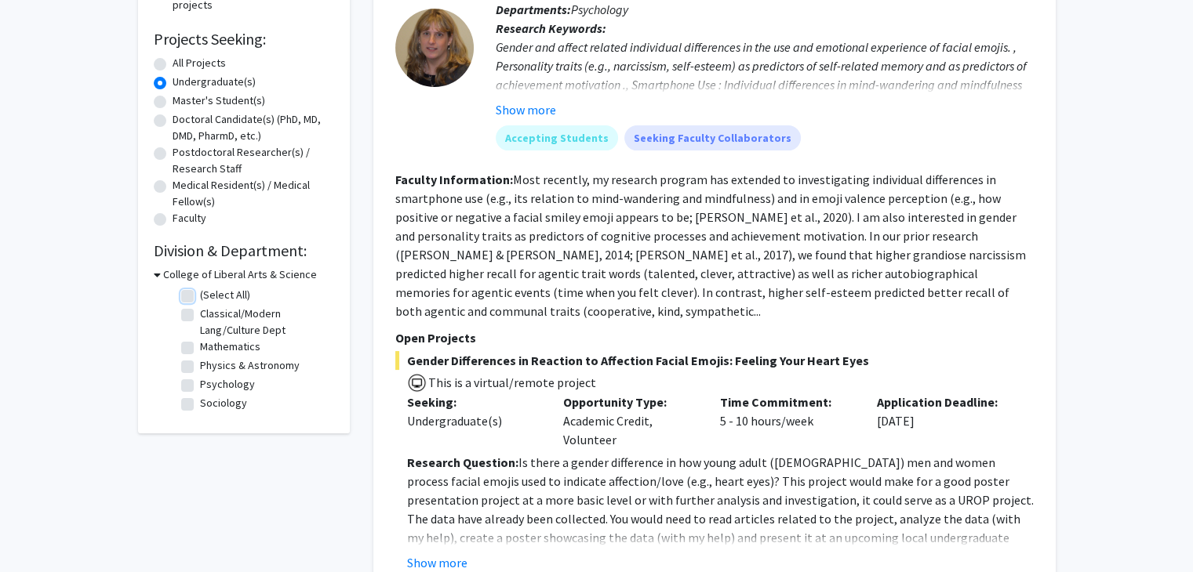
checkbox input "false"
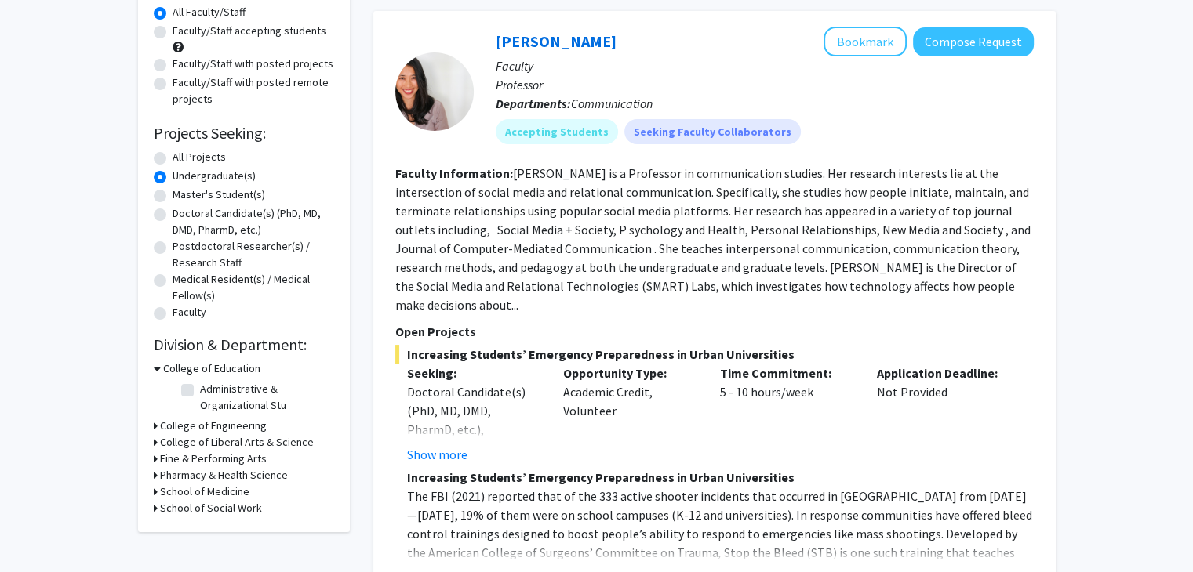
scroll to position [186, 0]
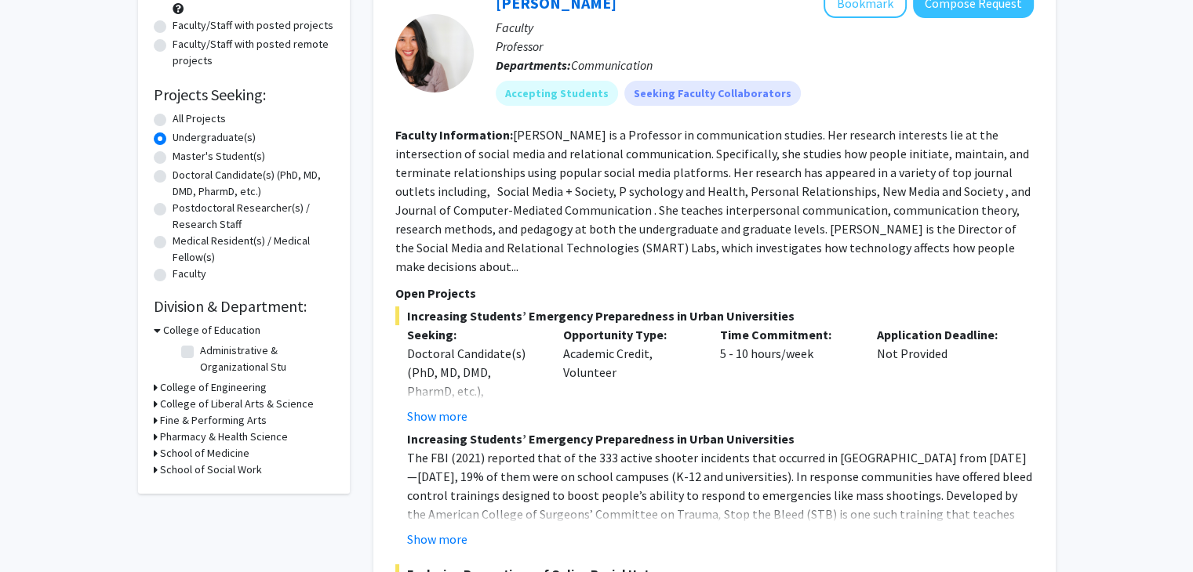
click at [236, 399] on h3 "College of Liberal Arts & Science" at bounding box center [237, 404] width 154 height 16
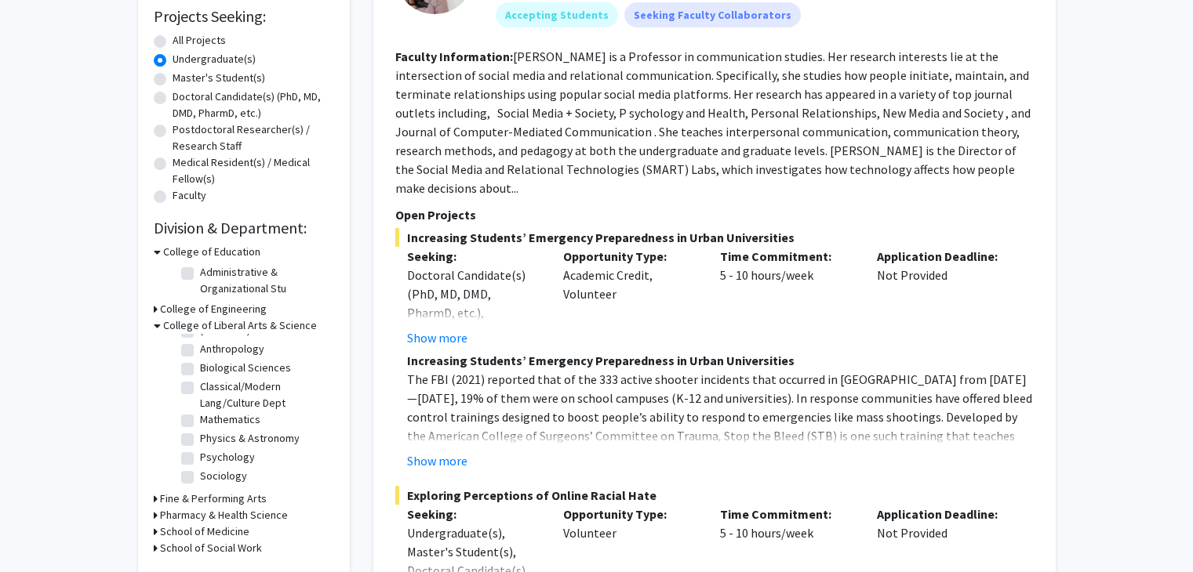
scroll to position [0, 0]
click at [200, 345] on label "(Select All)" at bounding box center [225, 346] width 50 height 16
click at [200, 345] on input "(Select All)" at bounding box center [205, 343] width 10 height 10
checkbox input "true"
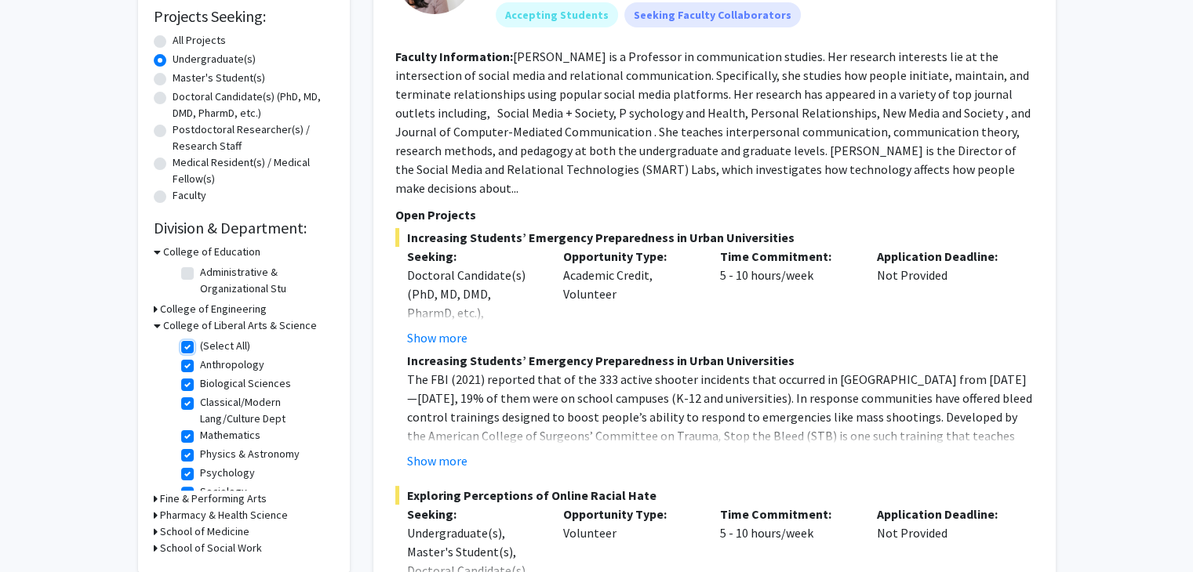
checkbox input "true"
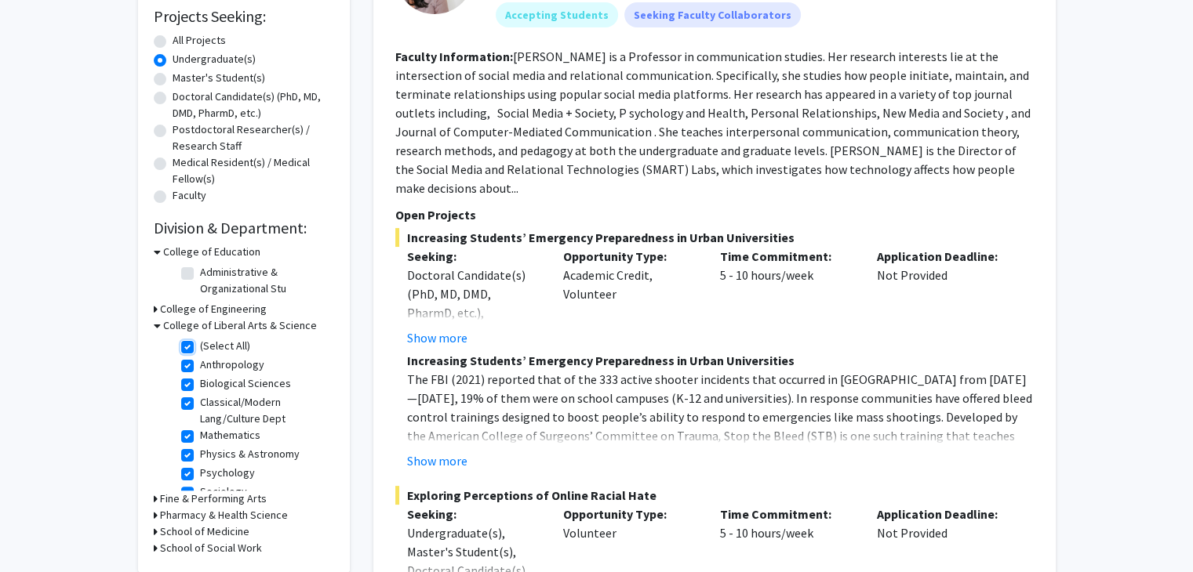
checkbox input "true"
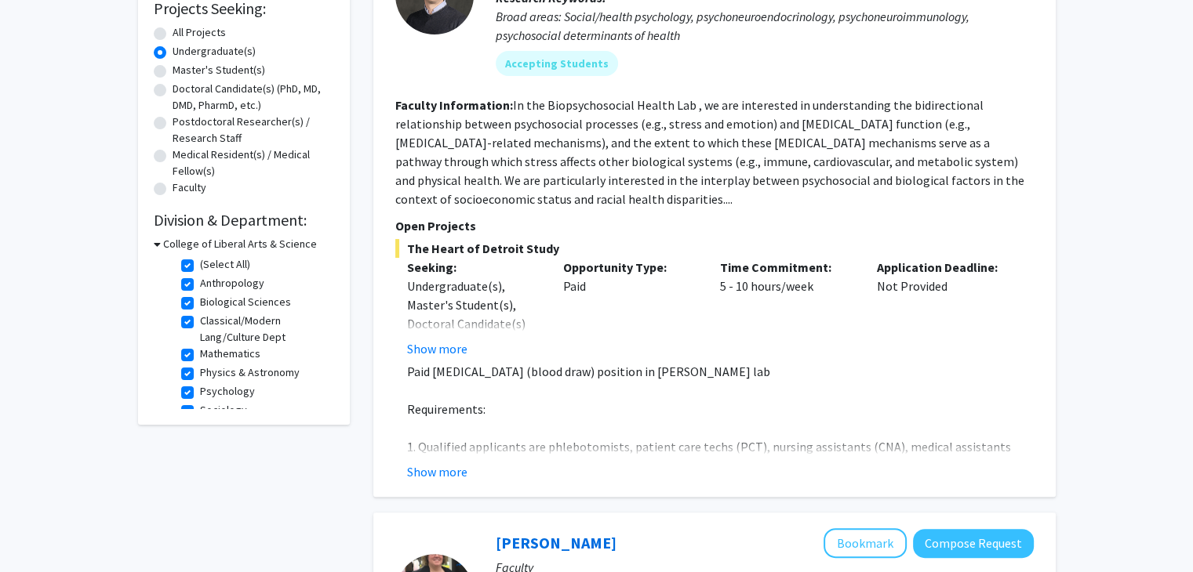
scroll to position [313, 0]
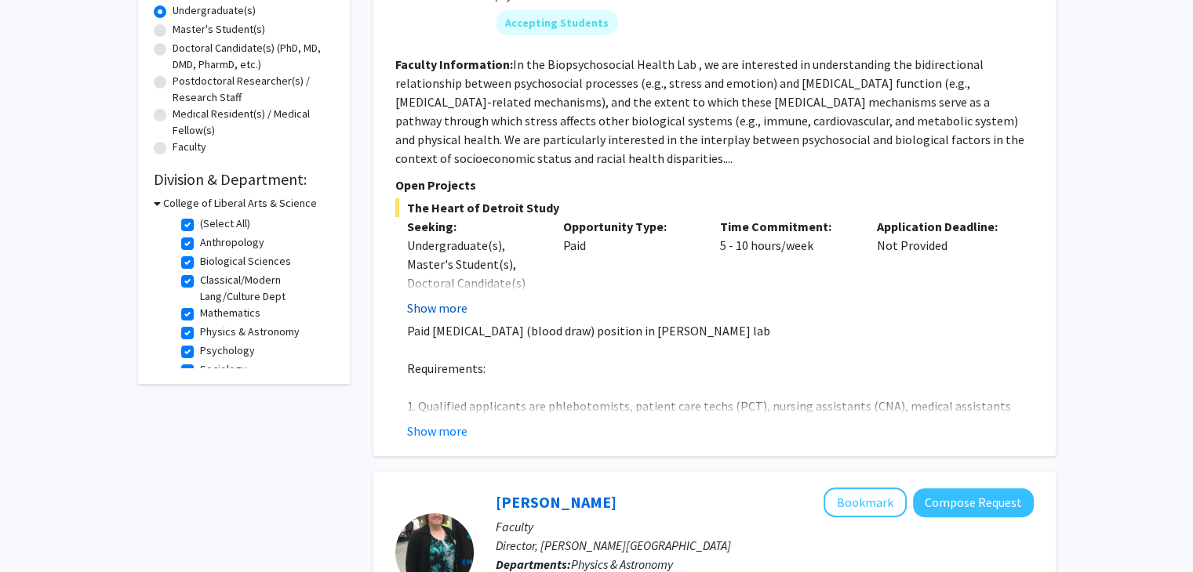
click at [438, 311] on button "Show more" at bounding box center [437, 308] width 60 height 19
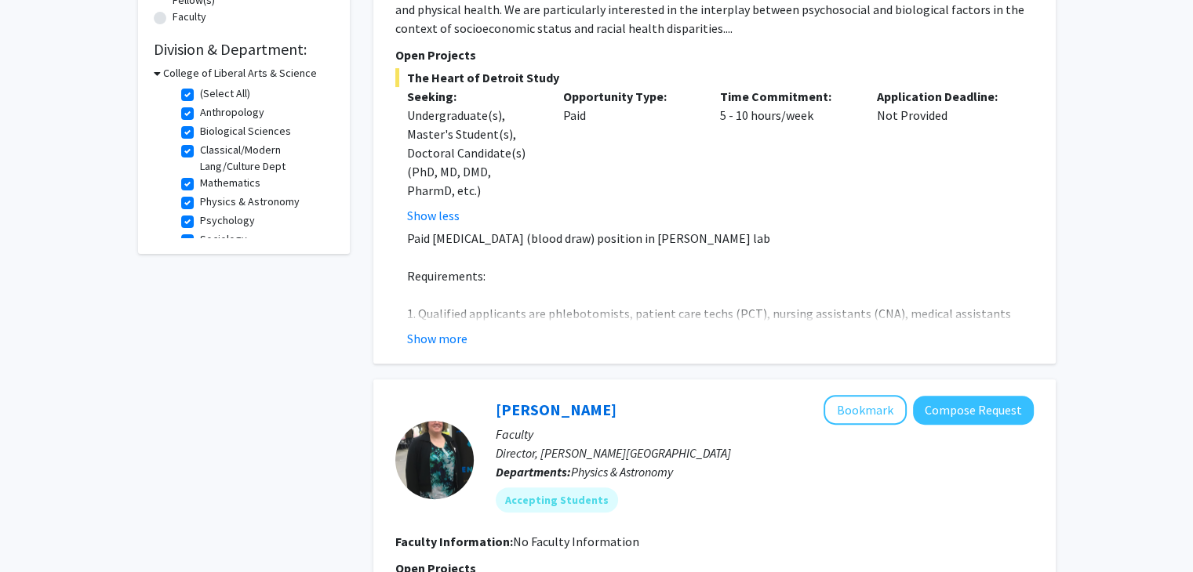
scroll to position [449, 0]
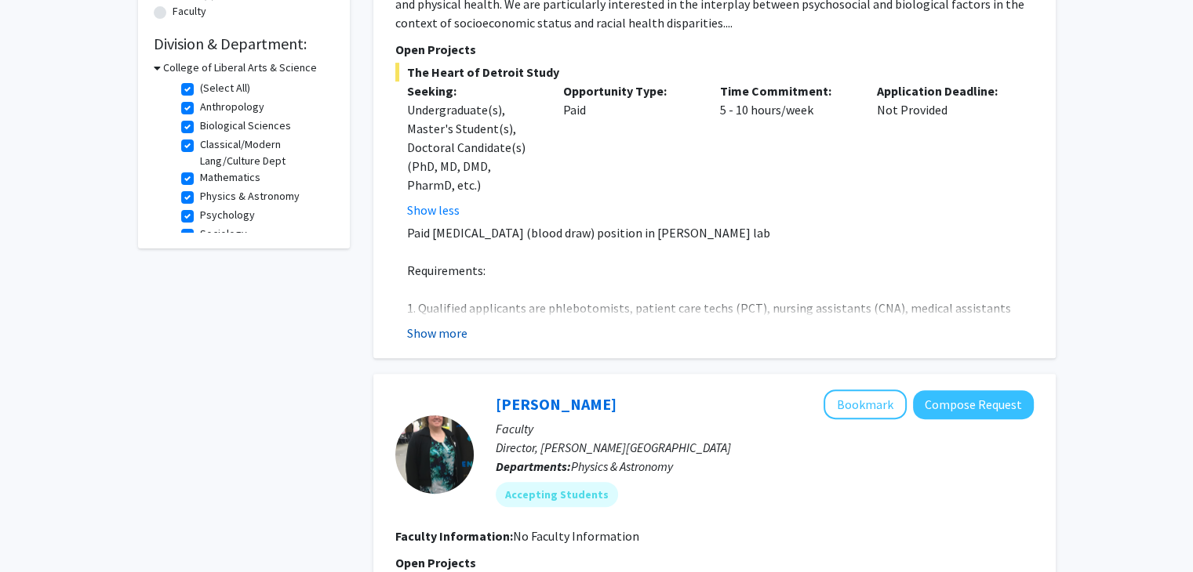
click at [438, 334] on button "Show more" at bounding box center [437, 333] width 60 height 19
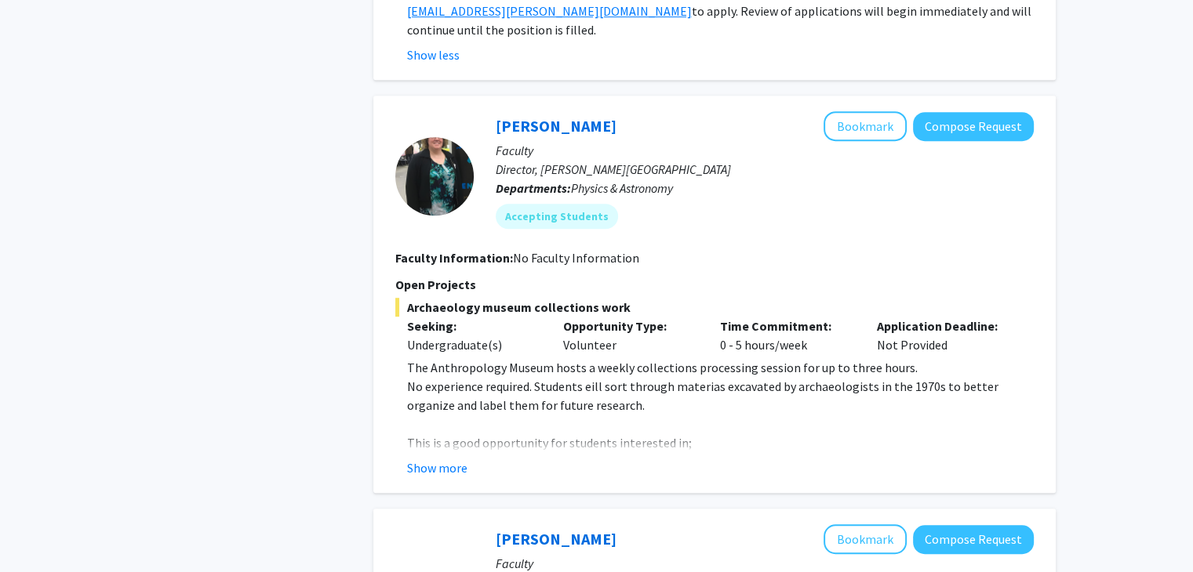
scroll to position [938, 0]
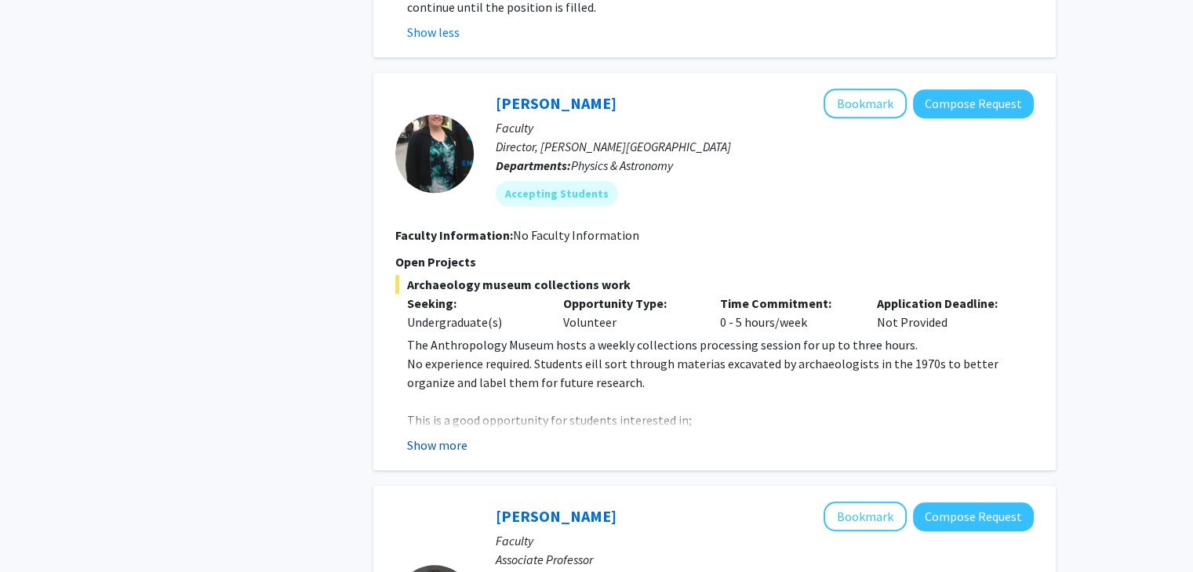
click at [435, 436] on button "Show more" at bounding box center [437, 445] width 60 height 19
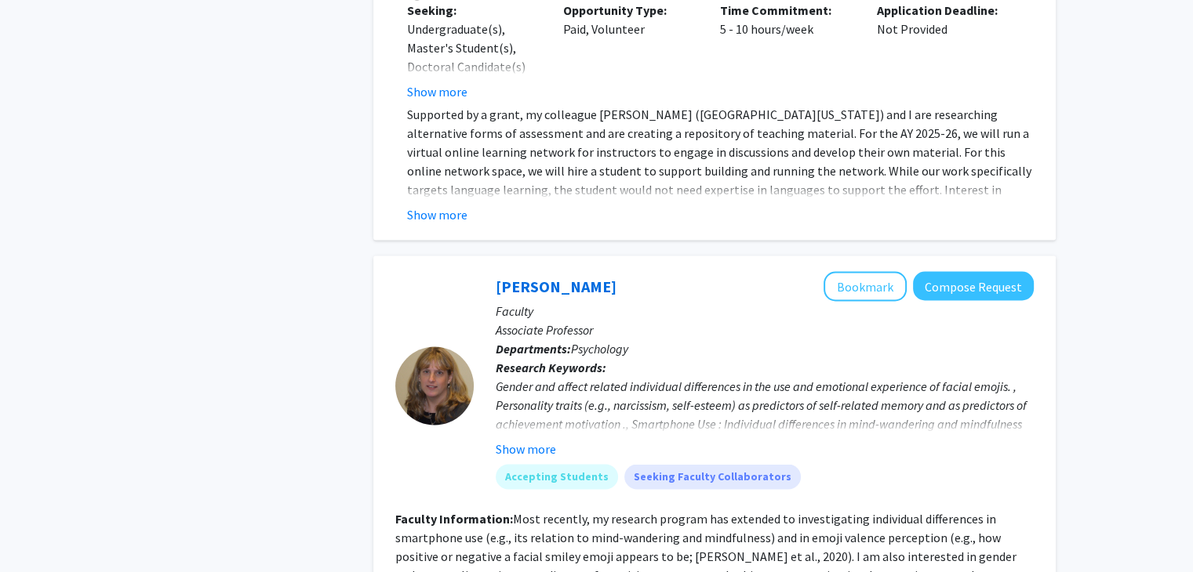
scroll to position [2734, 0]
click at [519, 438] on button "Show more" at bounding box center [526, 447] width 60 height 19
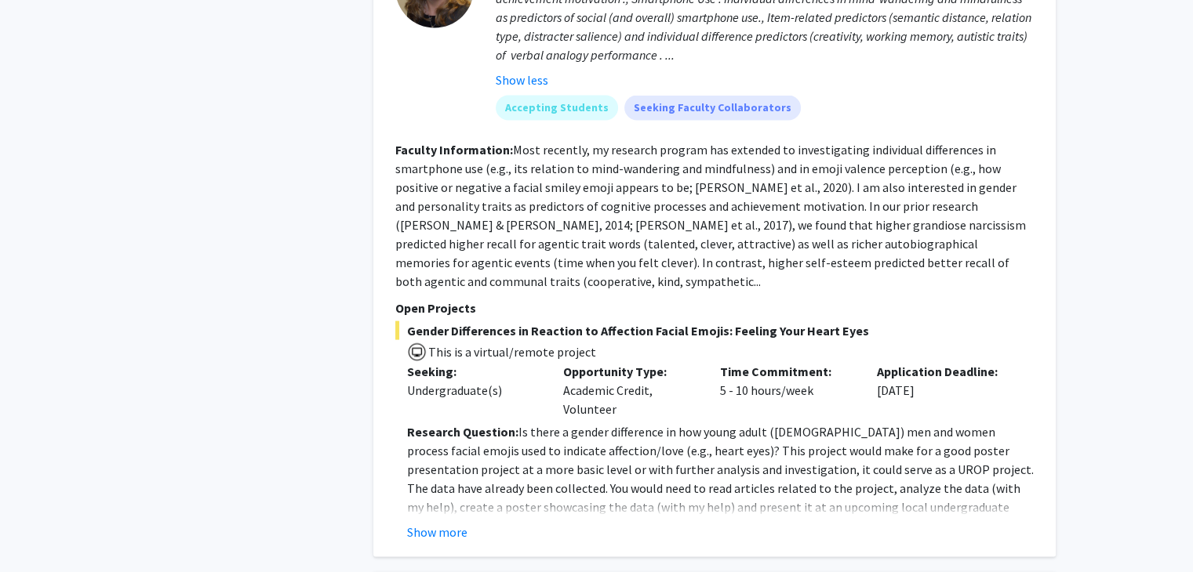
scroll to position [3161, 0]
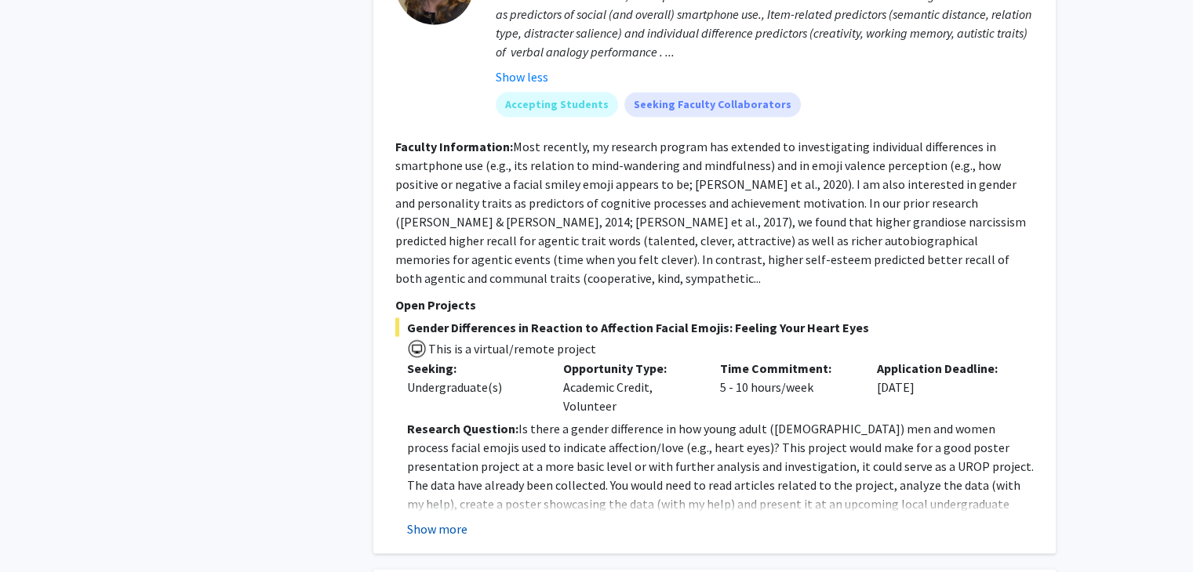
click at [441, 520] on button "Show more" at bounding box center [437, 529] width 60 height 19
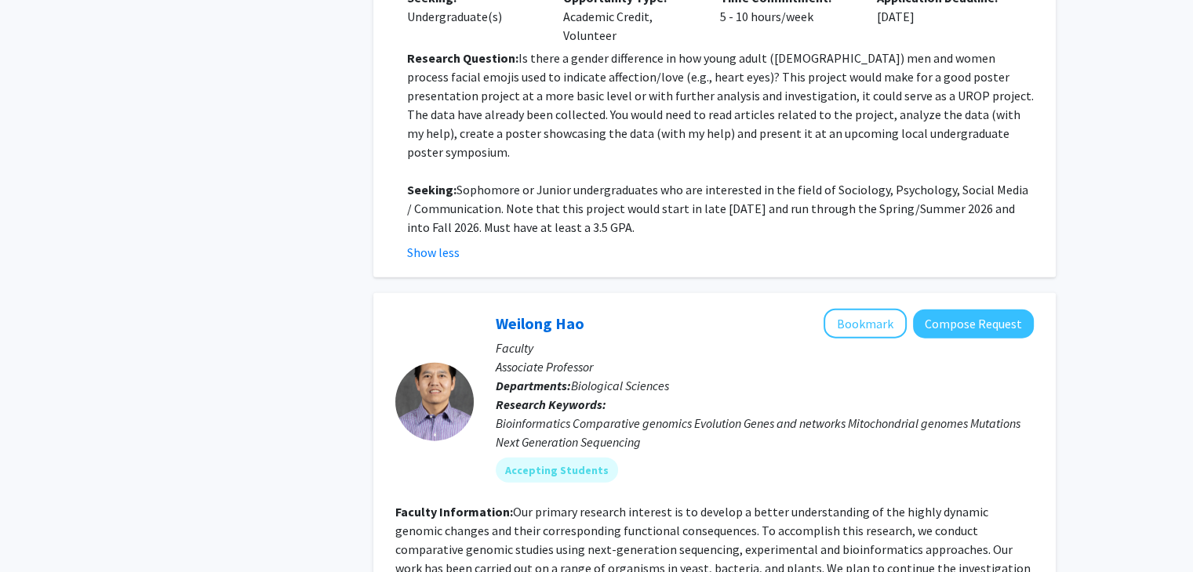
scroll to position [3534, 0]
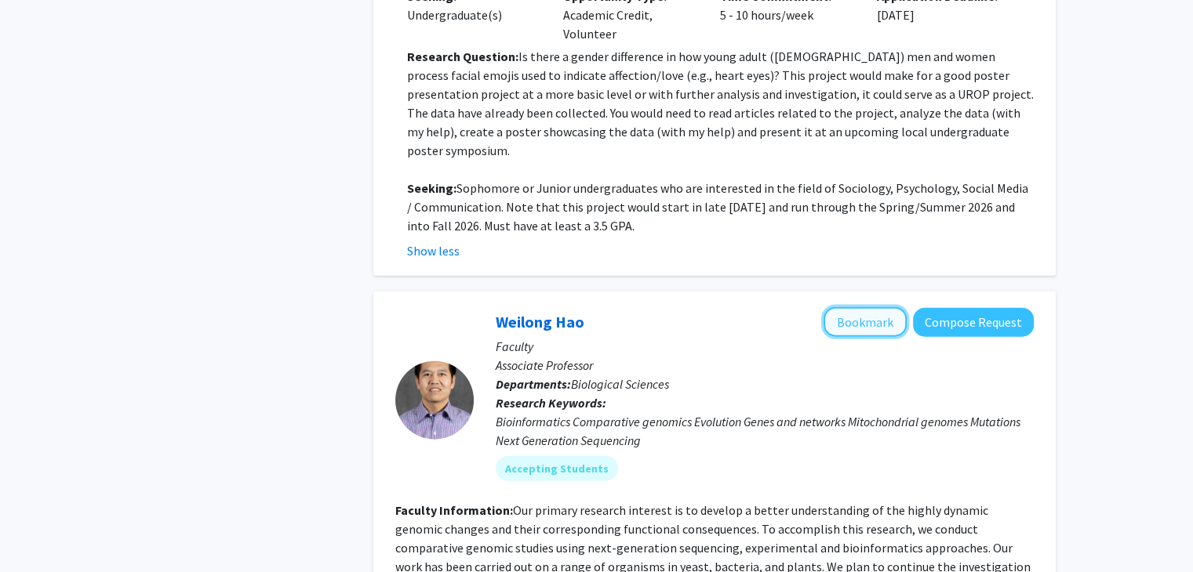
click at [870, 307] on button "Bookmark" at bounding box center [864, 322] width 83 height 30
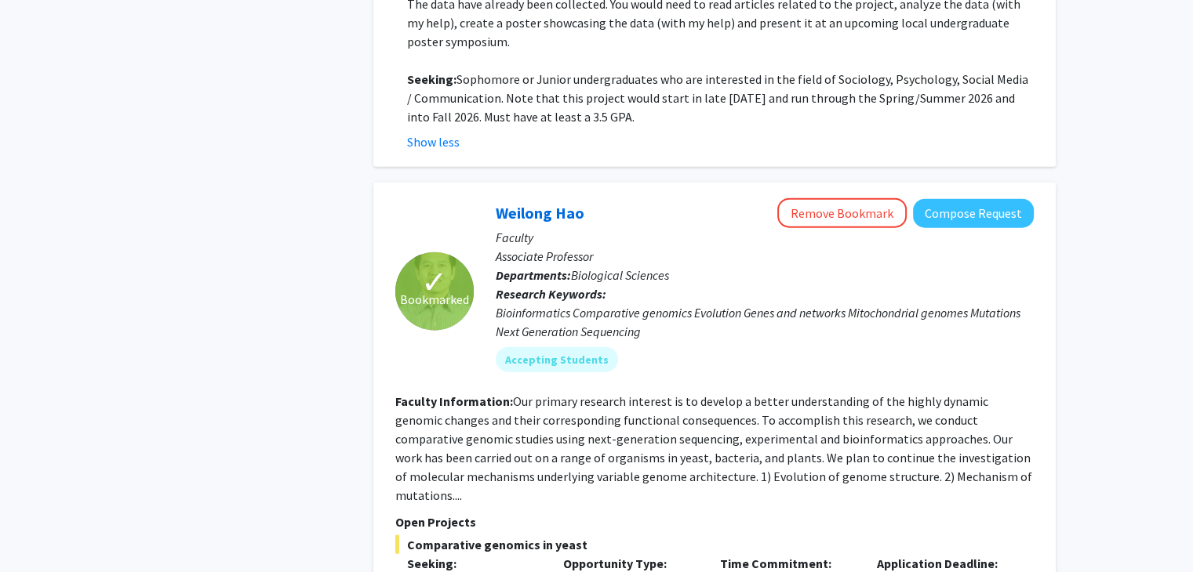
scroll to position [3687, 0]
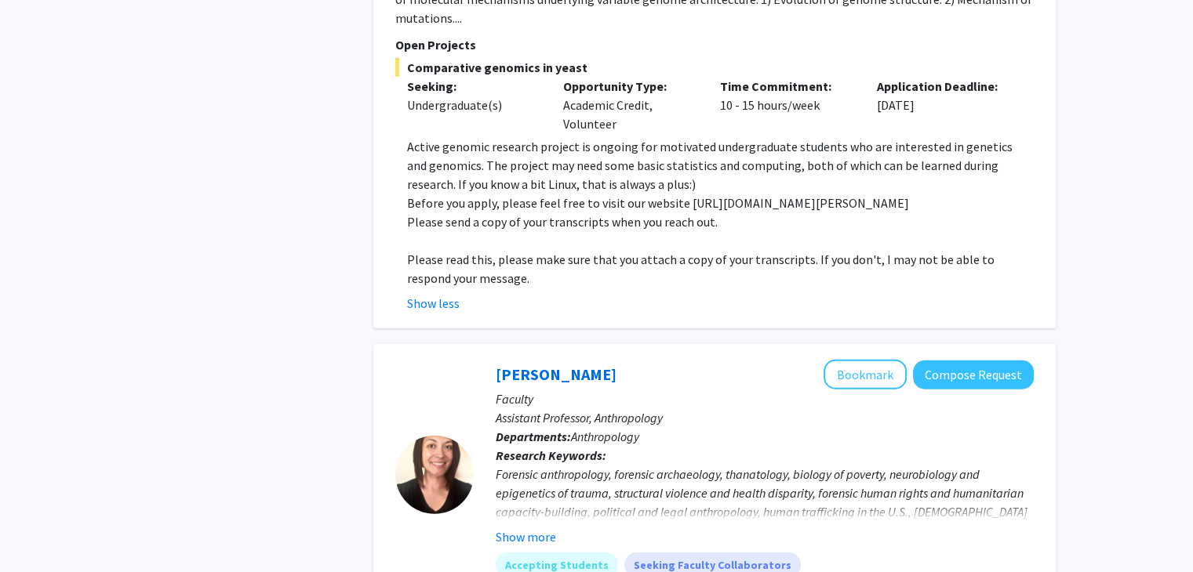
scroll to position [4122, 0]
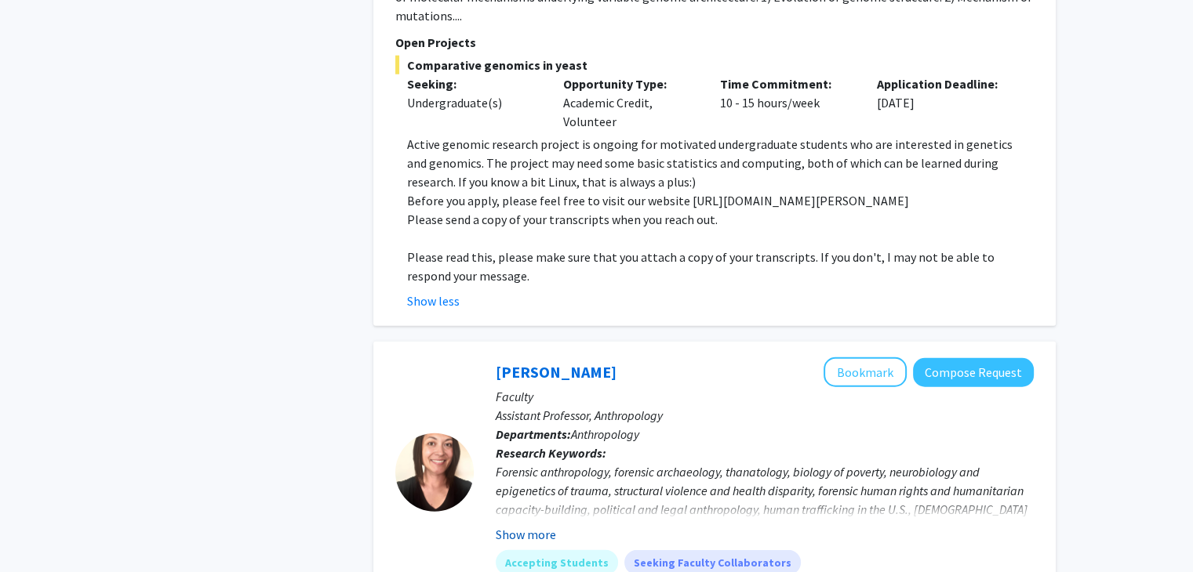
click at [537, 525] on button "Show more" at bounding box center [526, 534] width 60 height 19
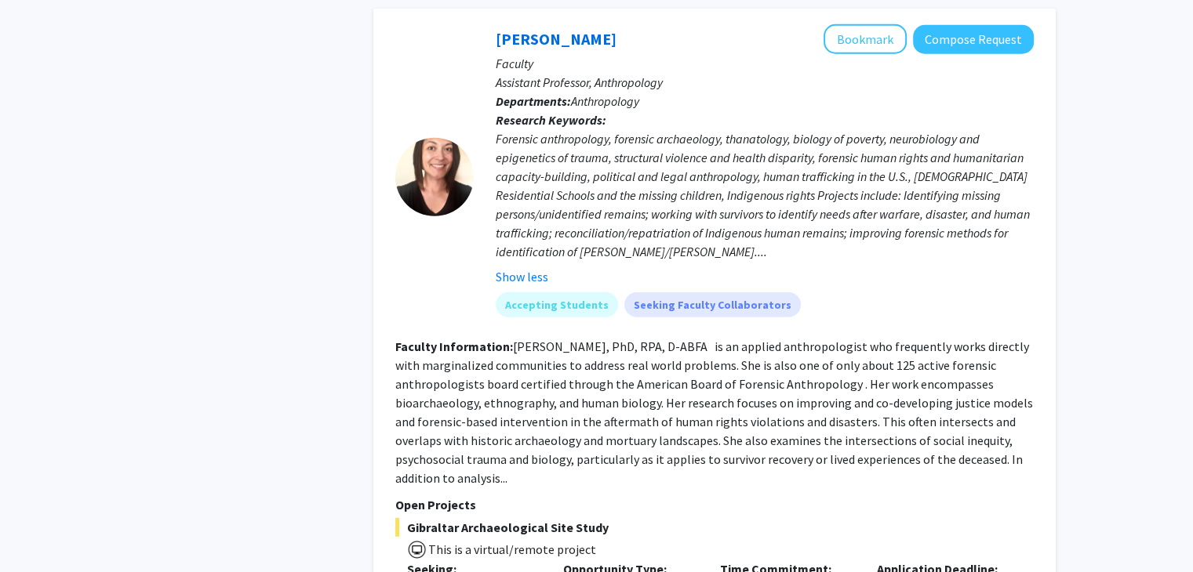
scroll to position [4464, 0]
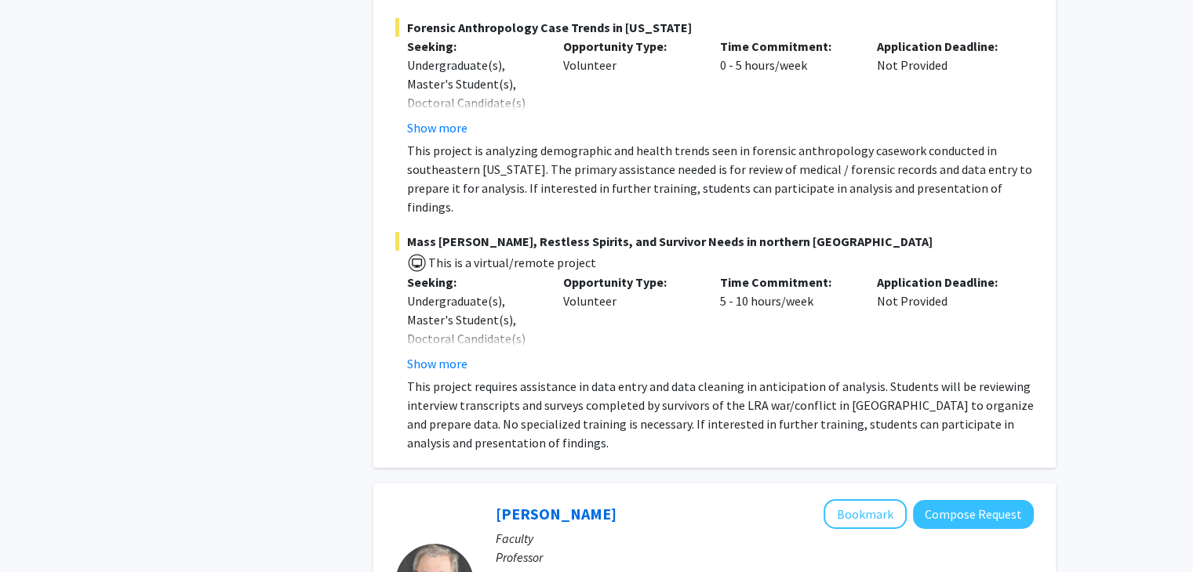
scroll to position [5271, 0]
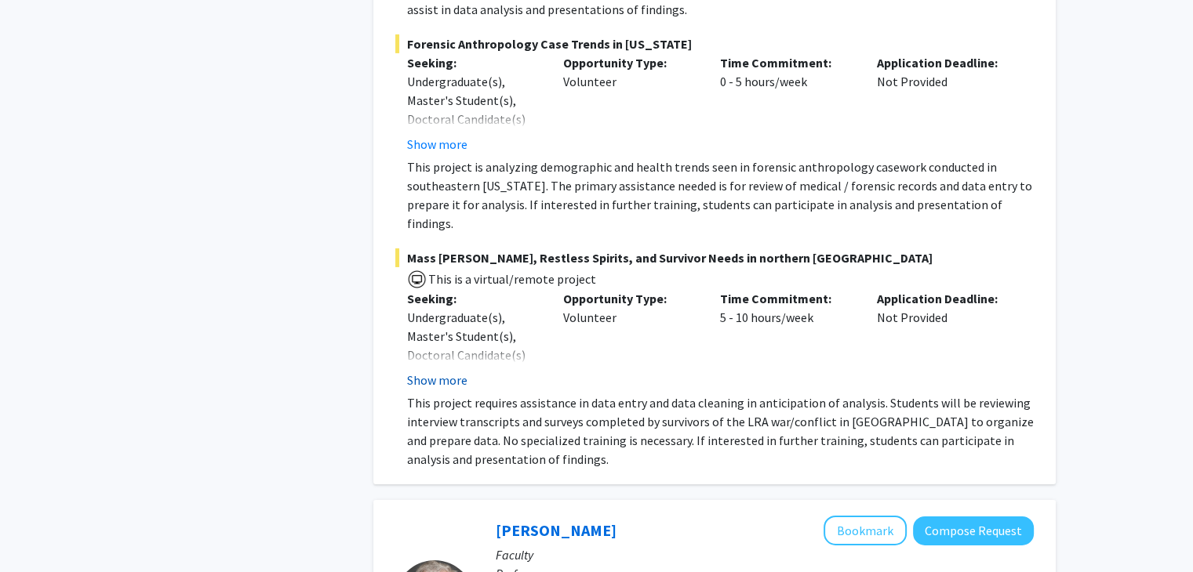
click at [450, 371] on button "Show more" at bounding box center [437, 380] width 60 height 19
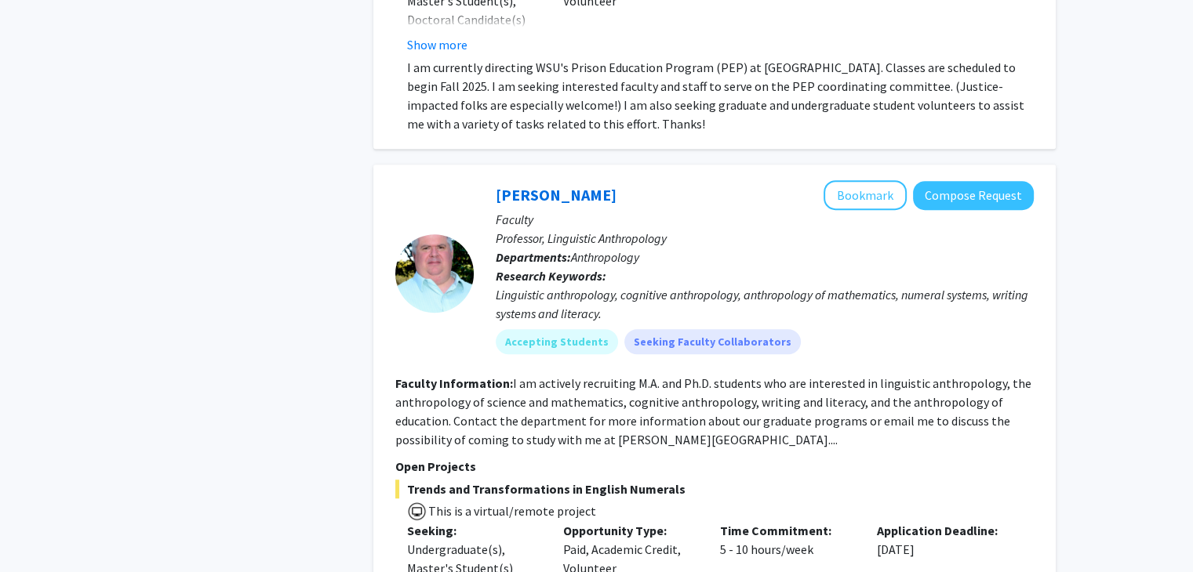
scroll to position [6786, 0]
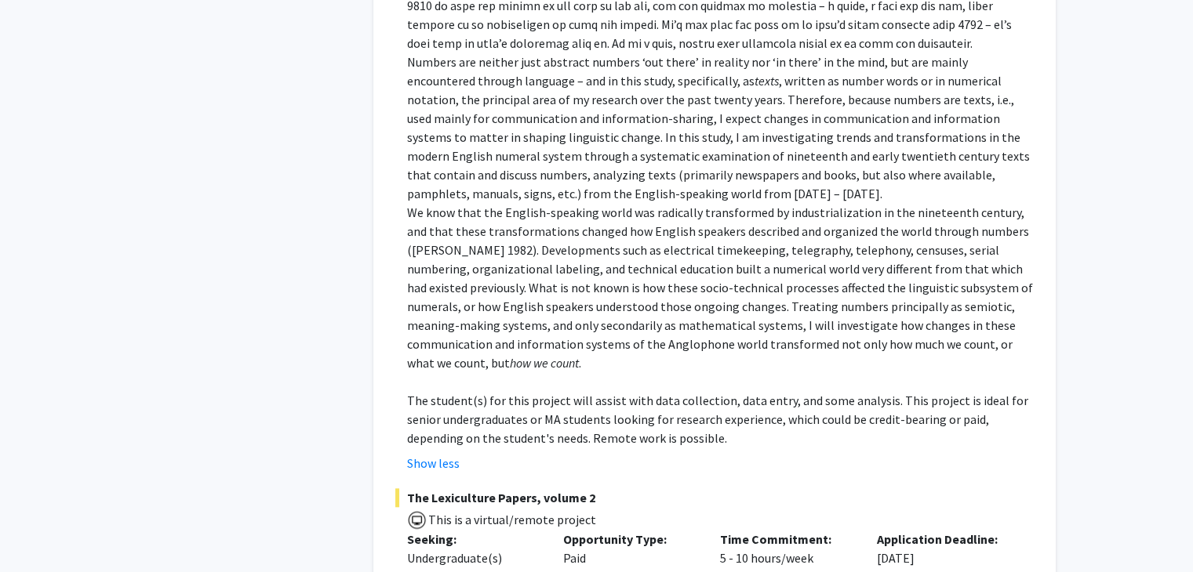
scroll to position [7562, 0]
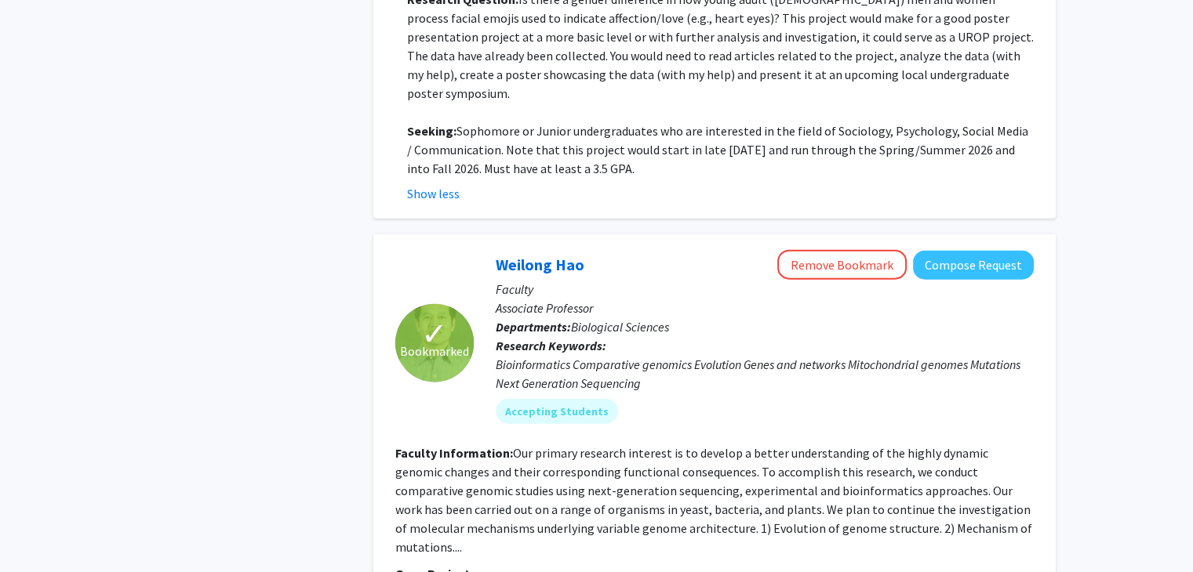
scroll to position [3588, 0]
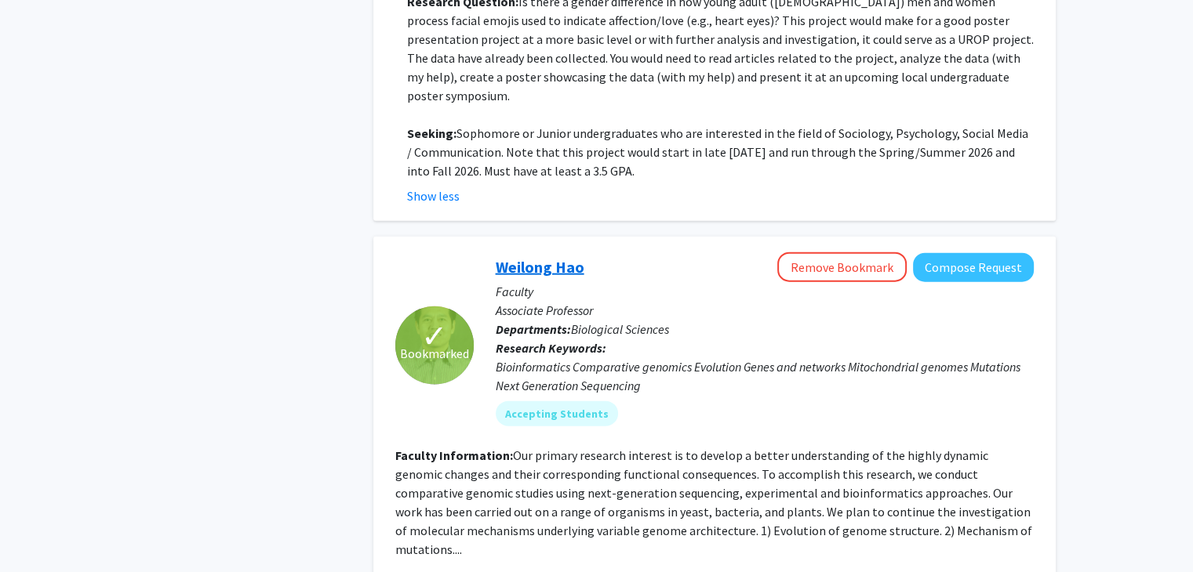
click at [536, 257] on link "Weilong Hao" at bounding box center [540, 267] width 89 height 20
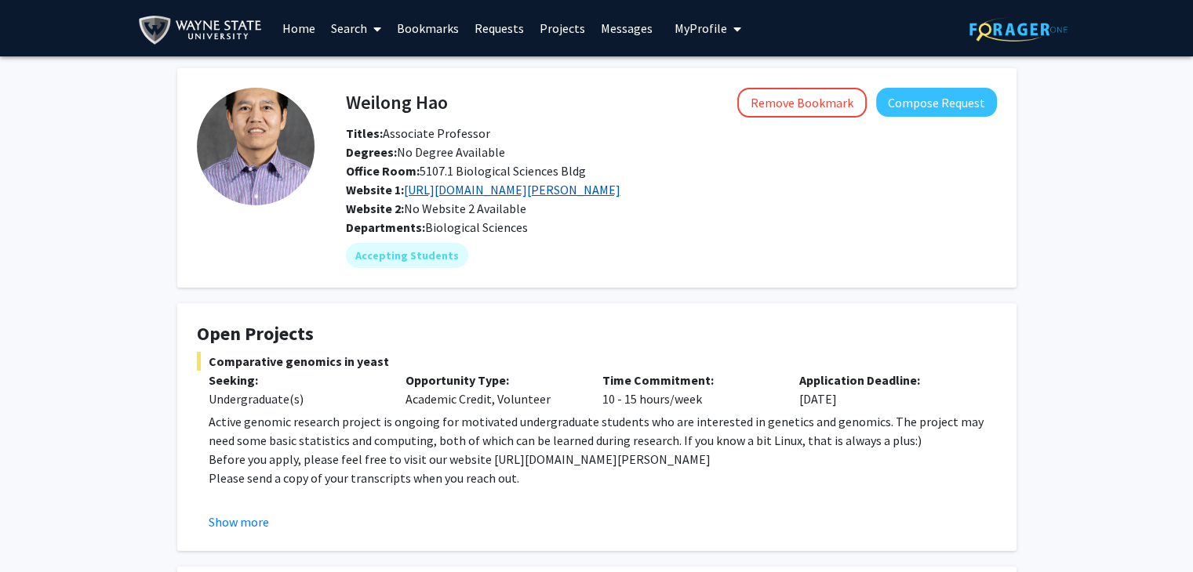
click at [485, 184] on link "http://haolab.wayne.edu" at bounding box center [512, 190] width 216 height 16
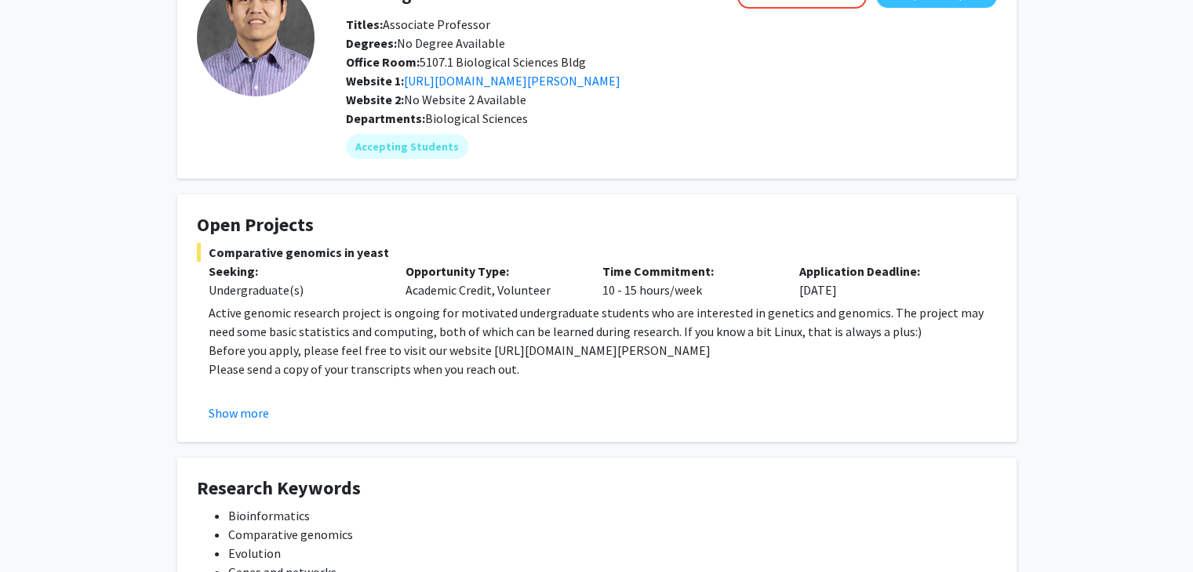
scroll to position [110, 0]
click at [248, 412] on button "Show more" at bounding box center [239, 412] width 60 height 19
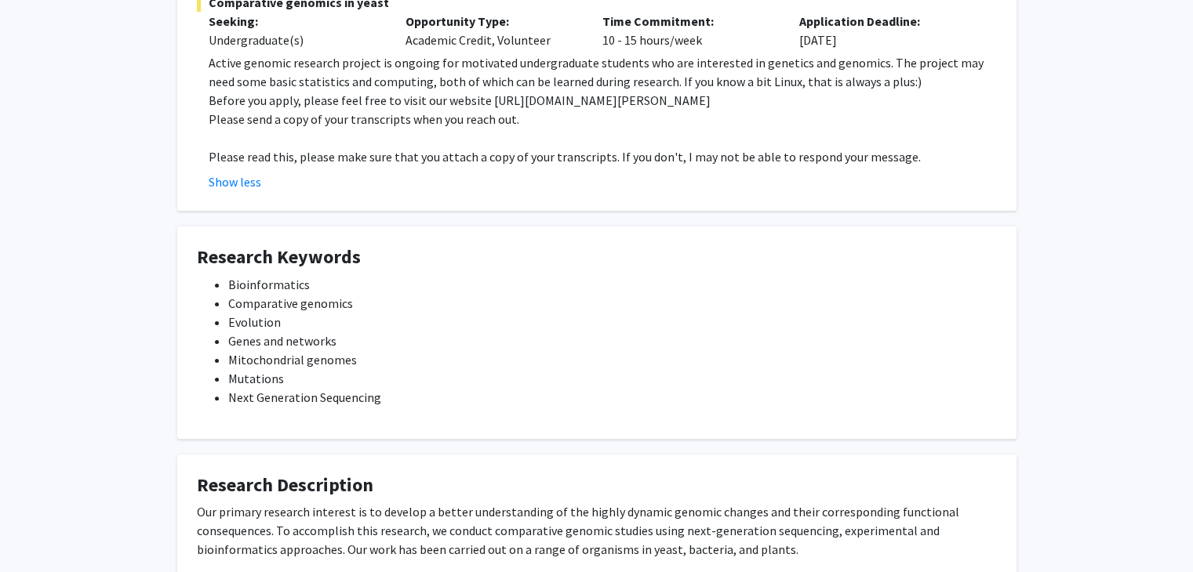
scroll to position [0, 0]
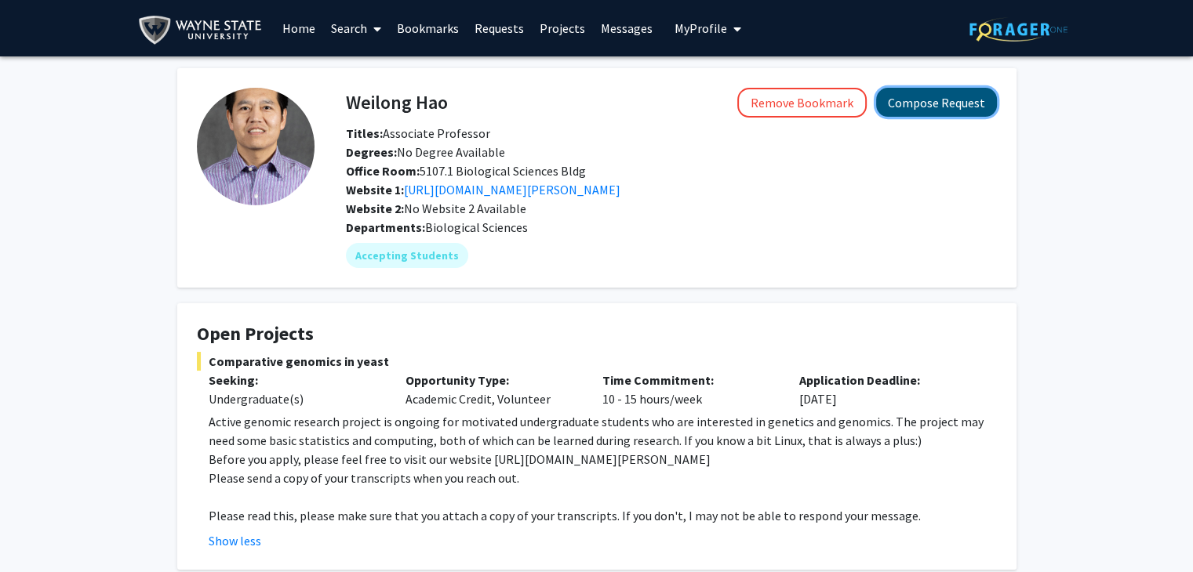
click at [955, 104] on button "Compose Request" at bounding box center [936, 102] width 121 height 29
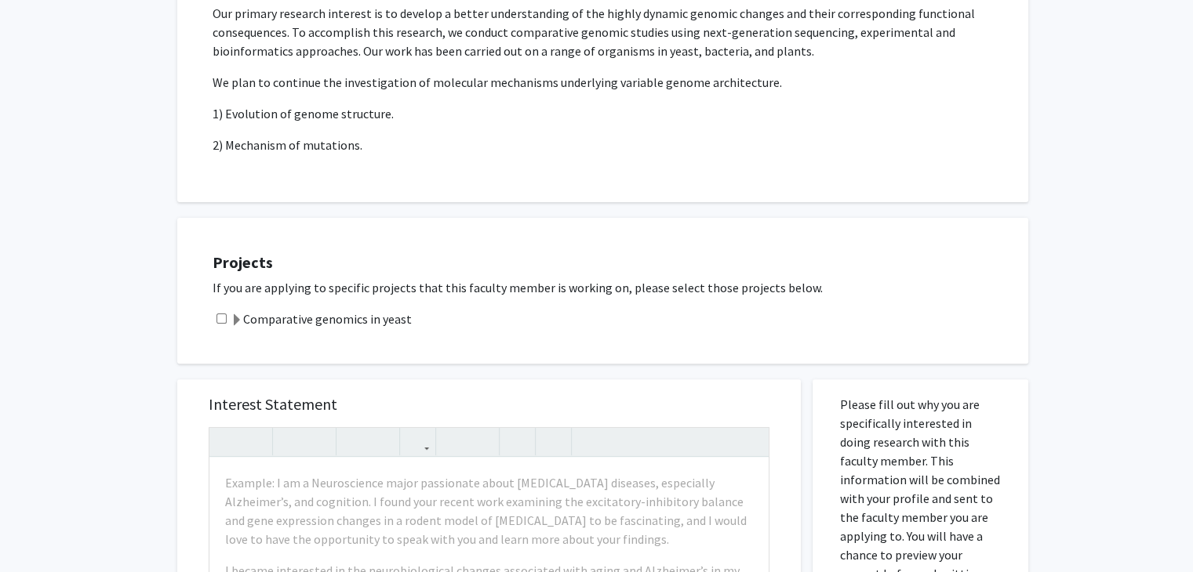
scroll to position [414, 0]
click at [226, 305] on div "Projects If you are applying to specific projects that this faculty member is w…" at bounding box center [612, 289] width 831 height 107
click at [226, 313] on input "checkbox" at bounding box center [221, 317] width 10 height 10
checkbox input "true"
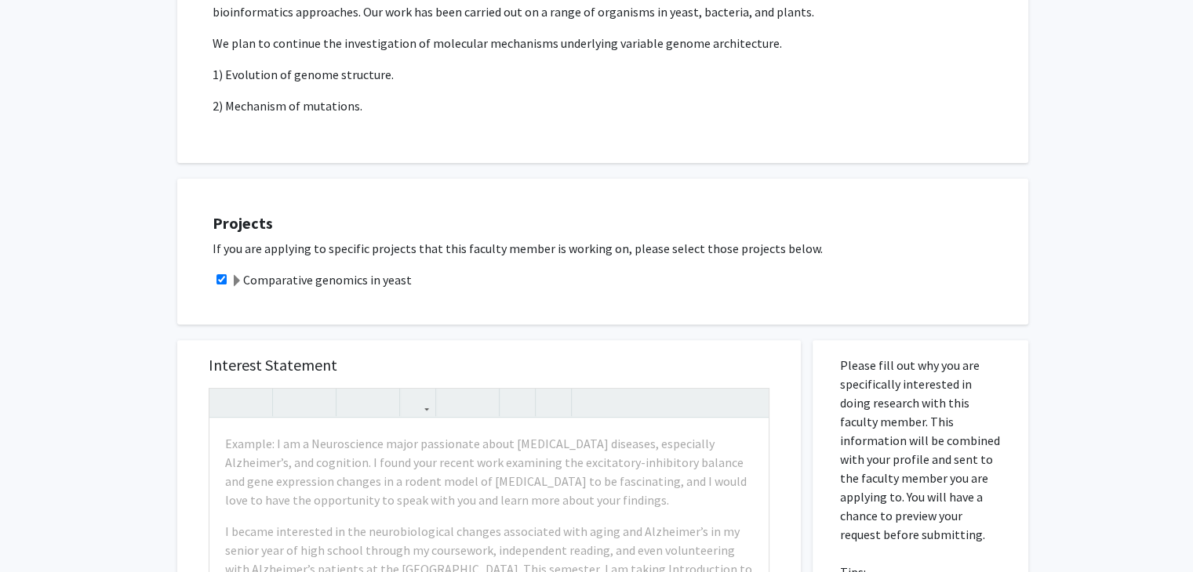
scroll to position [0, 0]
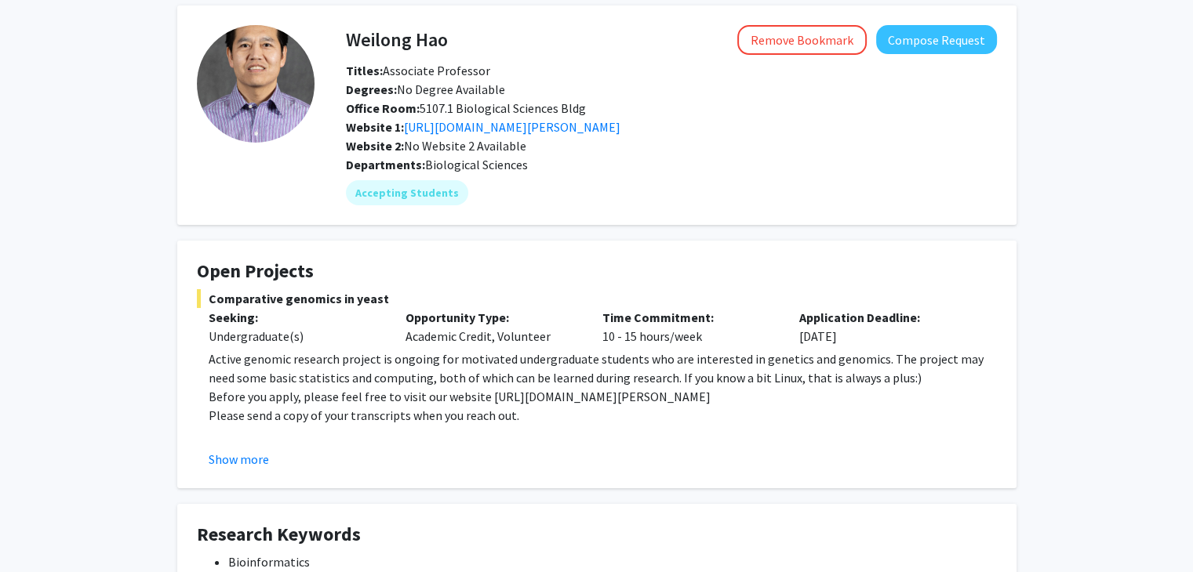
scroll to position [63, 0]
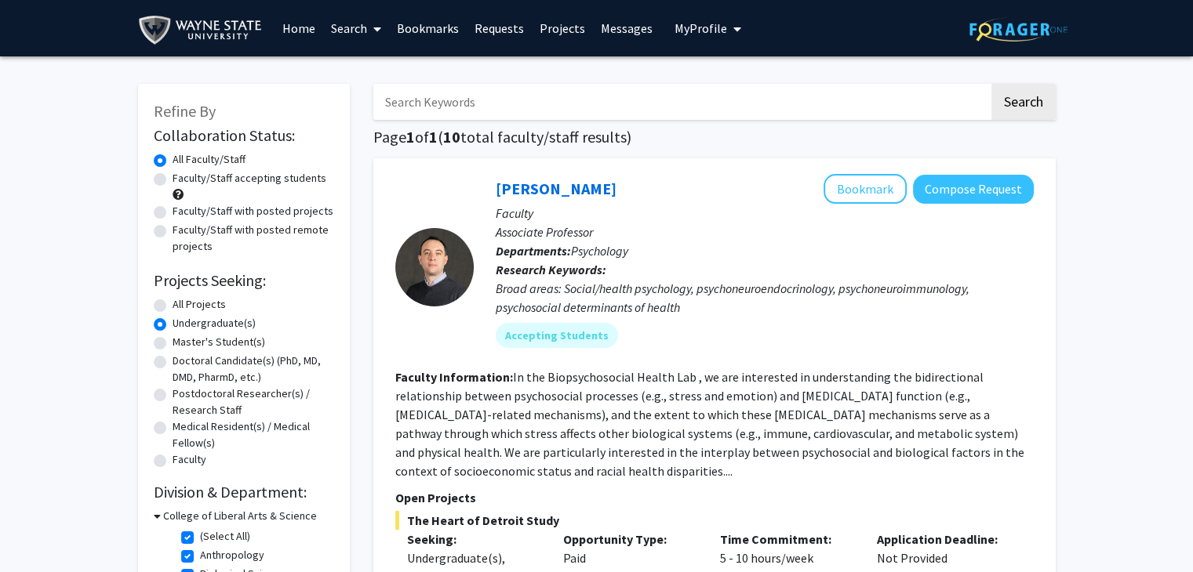
click at [304, 28] on link "Home" at bounding box center [298, 28] width 49 height 55
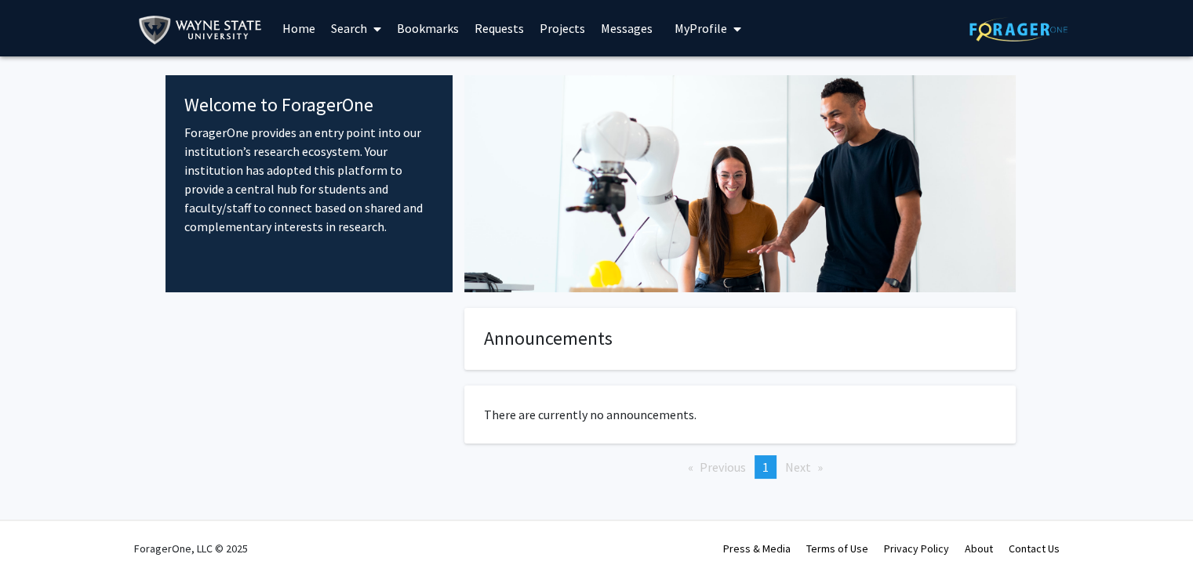
click at [695, 23] on span "My Profile" at bounding box center [700, 28] width 53 height 16
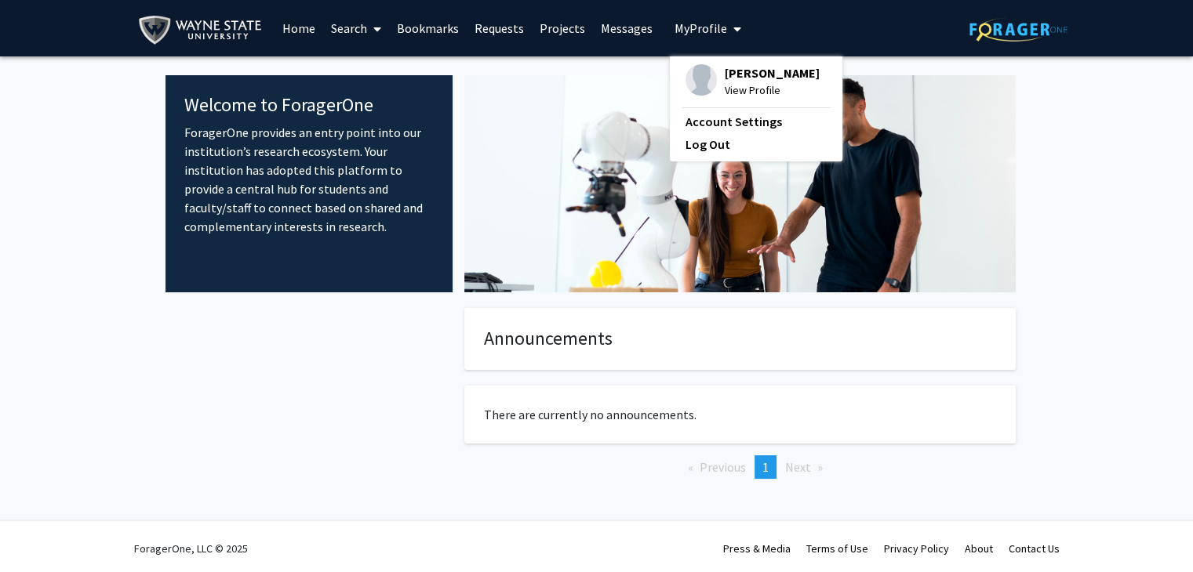
click at [752, 79] on span "[PERSON_NAME]" at bounding box center [772, 72] width 95 height 17
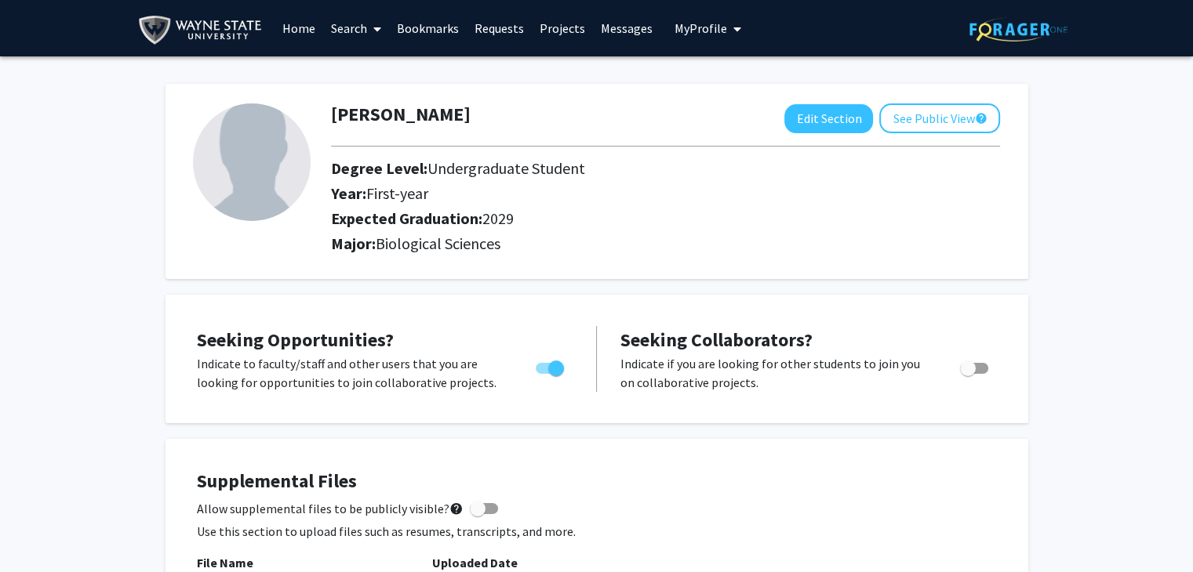
click at [230, 173] on img at bounding box center [252, 163] width 118 height 118
click at [812, 105] on button "Edit Section" at bounding box center [828, 118] width 89 height 29
select select "first-year"
select select "2029"
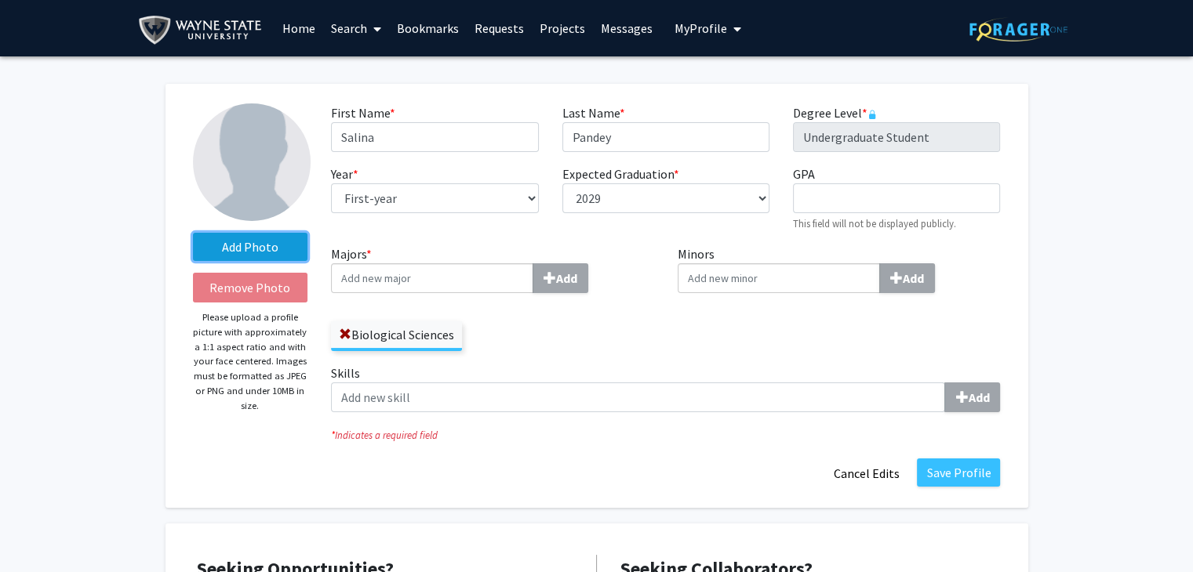
click at [259, 238] on label "Add Photo" at bounding box center [250, 247] width 115 height 28
click at [0, 0] on input "Add Photo" at bounding box center [0, 0] width 0 height 0
click at [780, 273] on input "Minors Add" at bounding box center [779, 278] width 202 height 30
click at [722, 358] on div "Minors Add" at bounding box center [839, 304] width 347 height 119
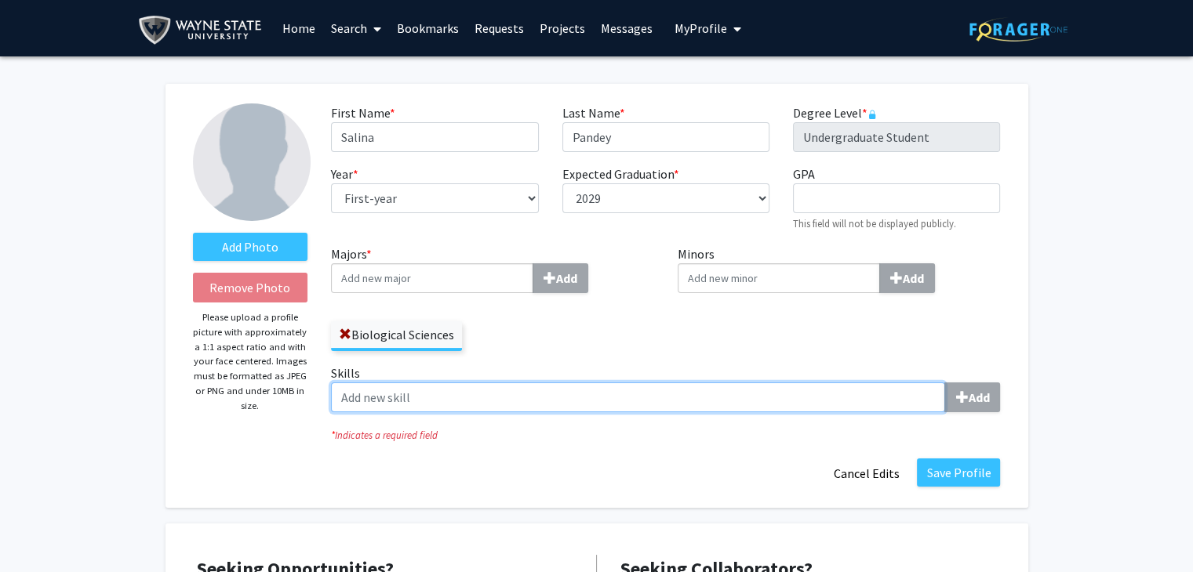
click at [798, 403] on input "Skills Add" at bounding box center [638, 398] width 614 height 30
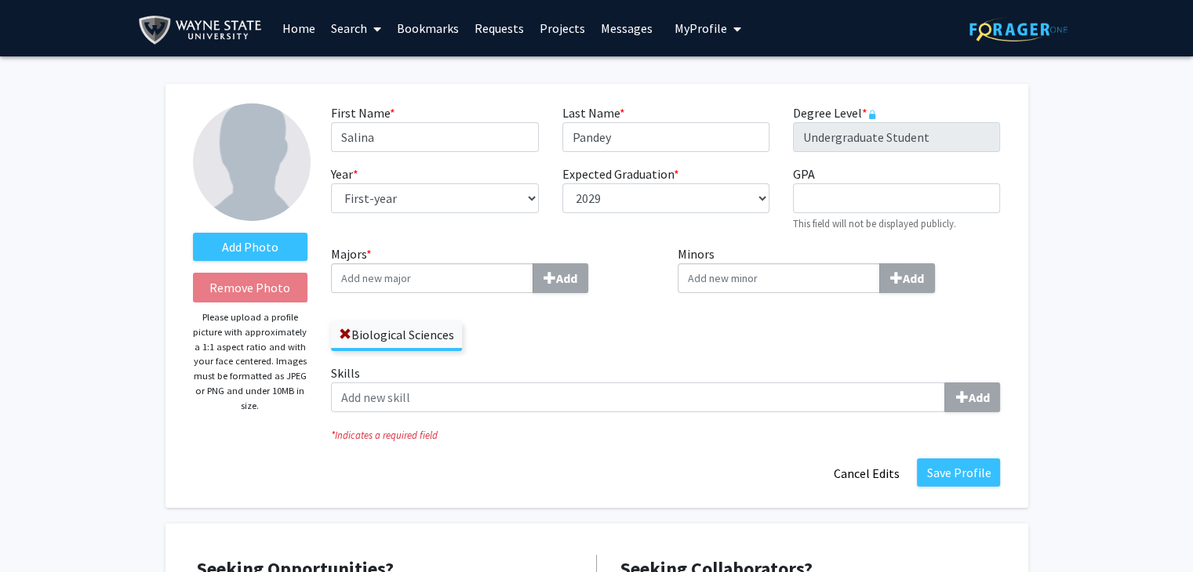
click at [808, 465] on div "Save Profile Cancel Edits" at bounding box center [665, 474] width 692 height 30
click at [872, 462] on button "Cancel Edits" at bounding box center [866, 474] width 86 height 30
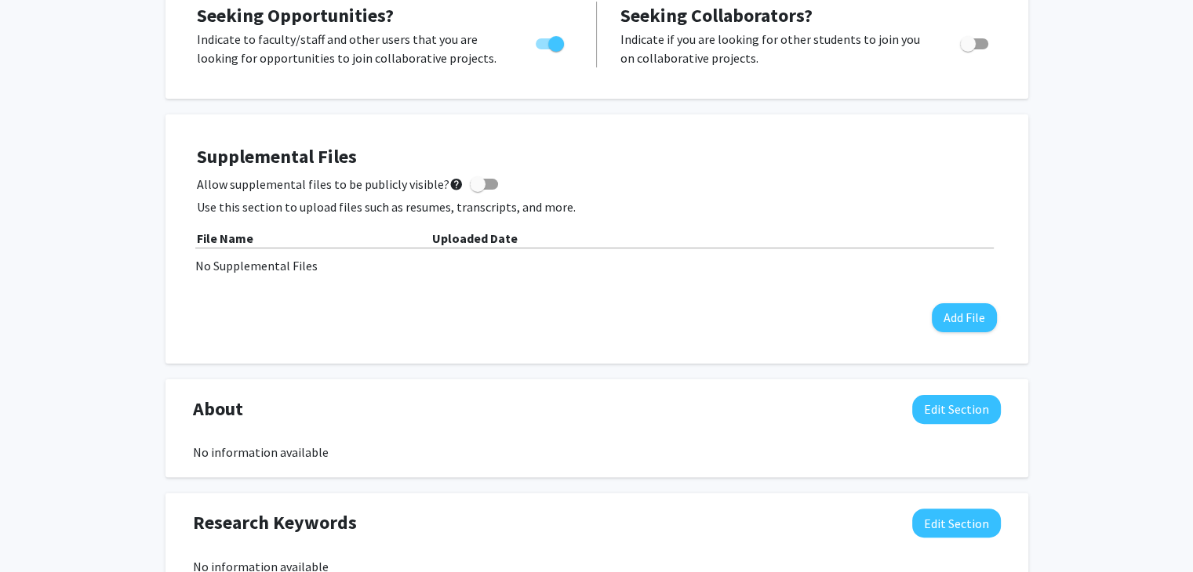
scroll to position [326, 0]
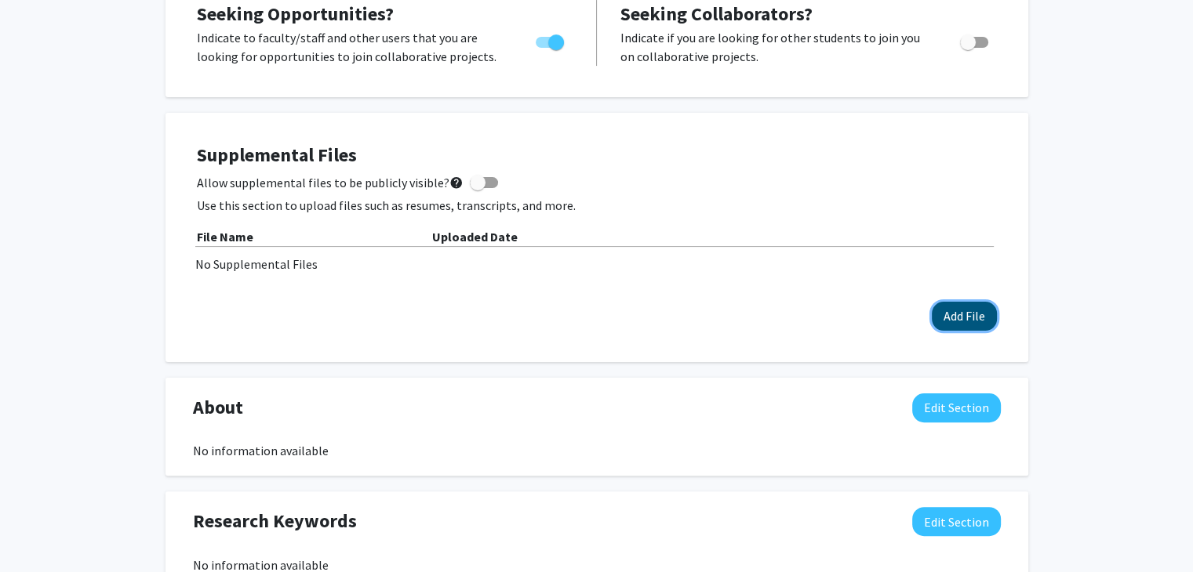
click at [961, 314] on button "Add File" at bounding box center [964, 316] width 65 height 29
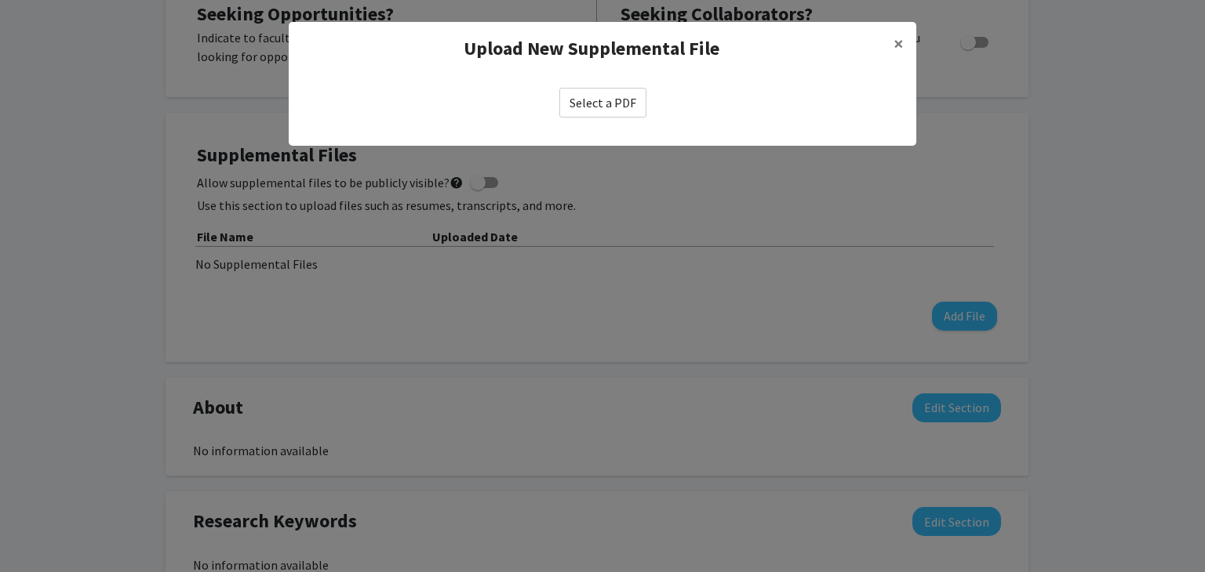
click at [681, 310] on modal-container "Upload New Supplemental File × Select a PDF" at bounding box center [602, 286] width 1205 height 572
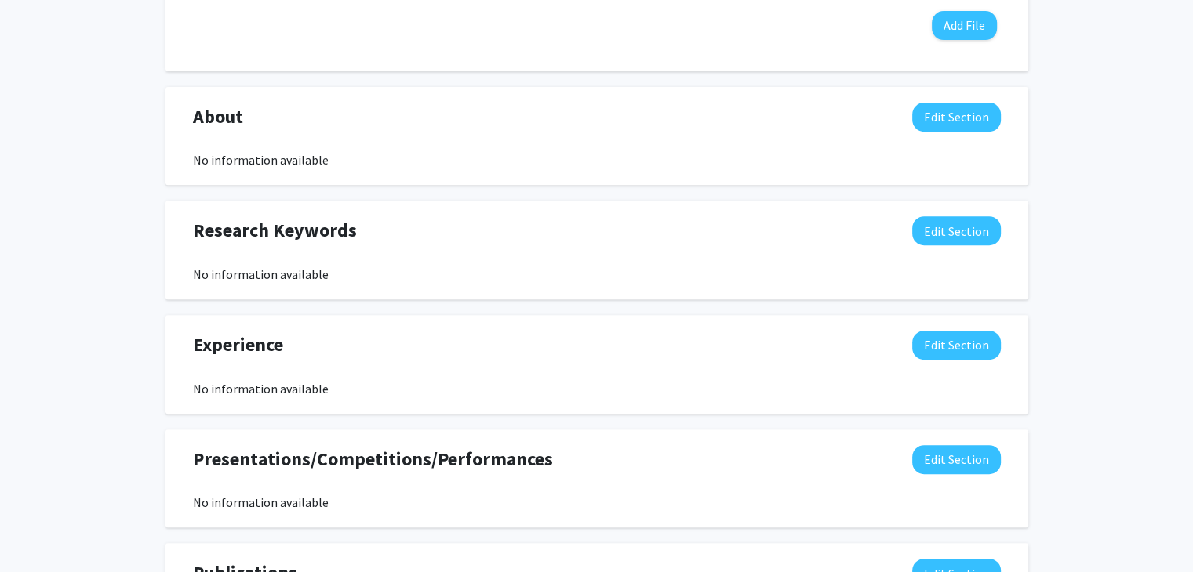
scroll to position [618, 0]
click at [983, 230] on button "Edit Section" at bounding box center [956, 230] width 89 height 29
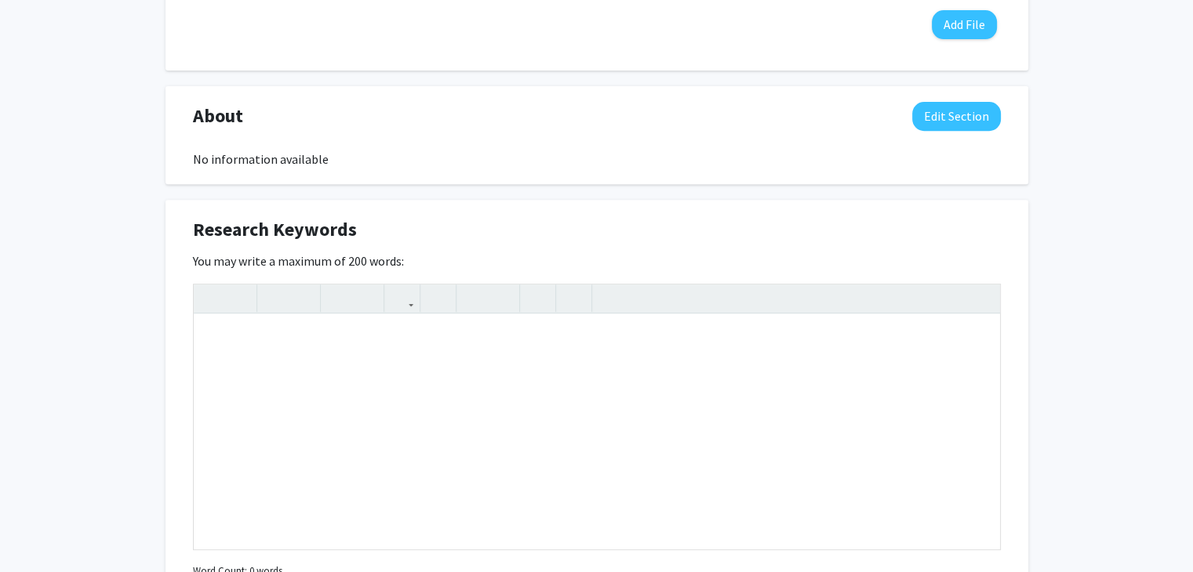
click at [1081, 279] on div "[PERSON_NAME] Edit Section See Public View help Degree Level: Undergraduate Stu…" at bounding box center [596, 294] width 1193 height 1710
click at [997, 173] on div "About Edit Section No information available You may write a maximum of 1,000 wo…" at bounding box center [596, 135] width 863 height 99
click at [250, 274] on div "You may write a maximum of 200 words: Insert link Remove link Word Count: 0 wor…" at bounding box center [597, 417] width 808 height 331
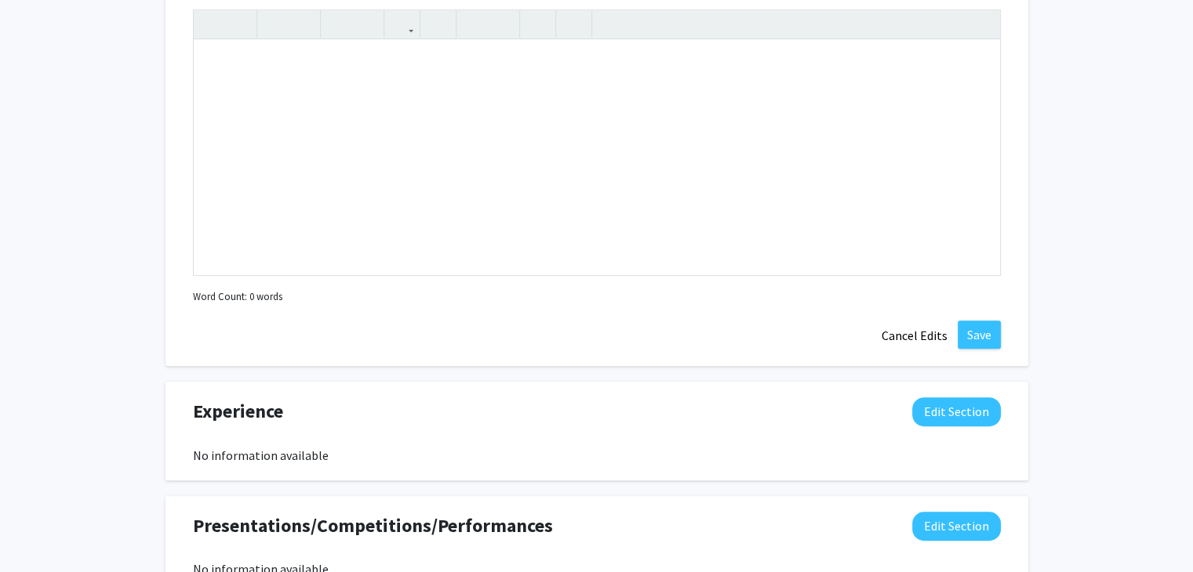
scroll to position [891, 0]
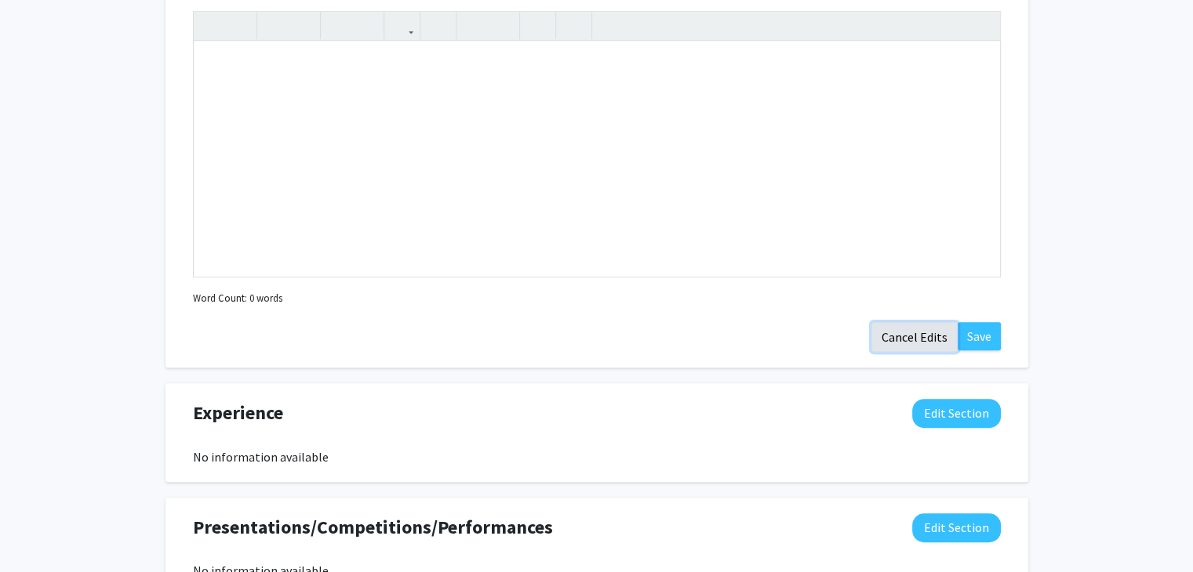
click at [899, 333] on button "Cancel Edits" at bounding box center [914, 337] width 86 height 30
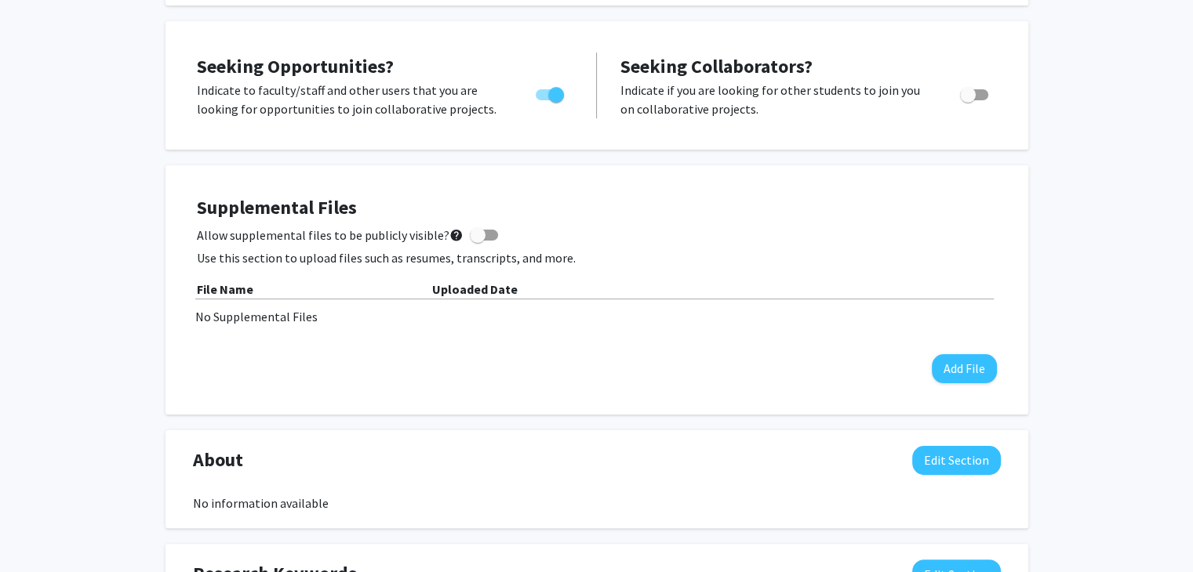
scroll to position [0, 0]
